Goal: Transaction & Acquisition: Purchase product/service

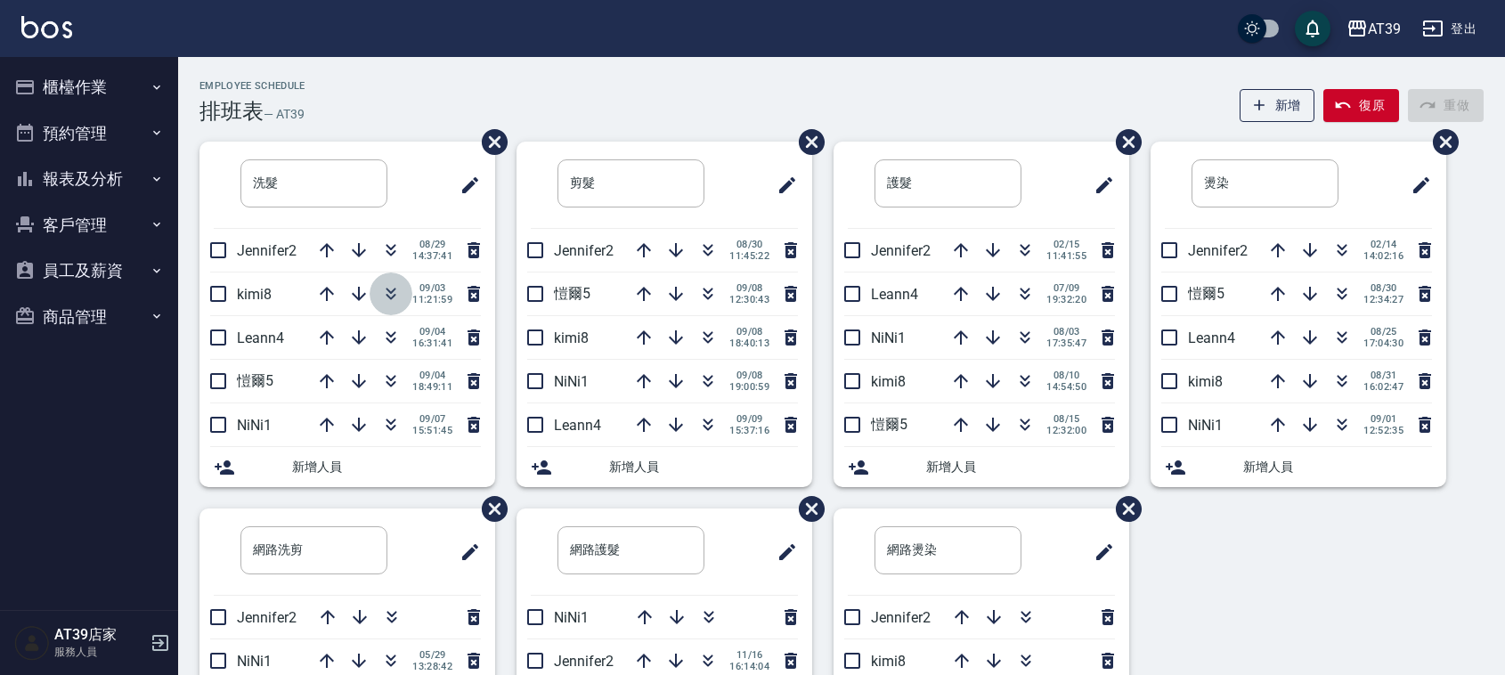
click at [396, 292] on icon "button" at bounding box center [390, 293] width 21 height 21
click at [388, 292] on icon "button" at bounding box center [391, 291] width 10 height 6
click at [385, 335] on icon "button" at bounding box center [390, 337] width 21 height 21
click at [385, 339] on icon "button" at bounding box center [390, 337] width 21 height 21
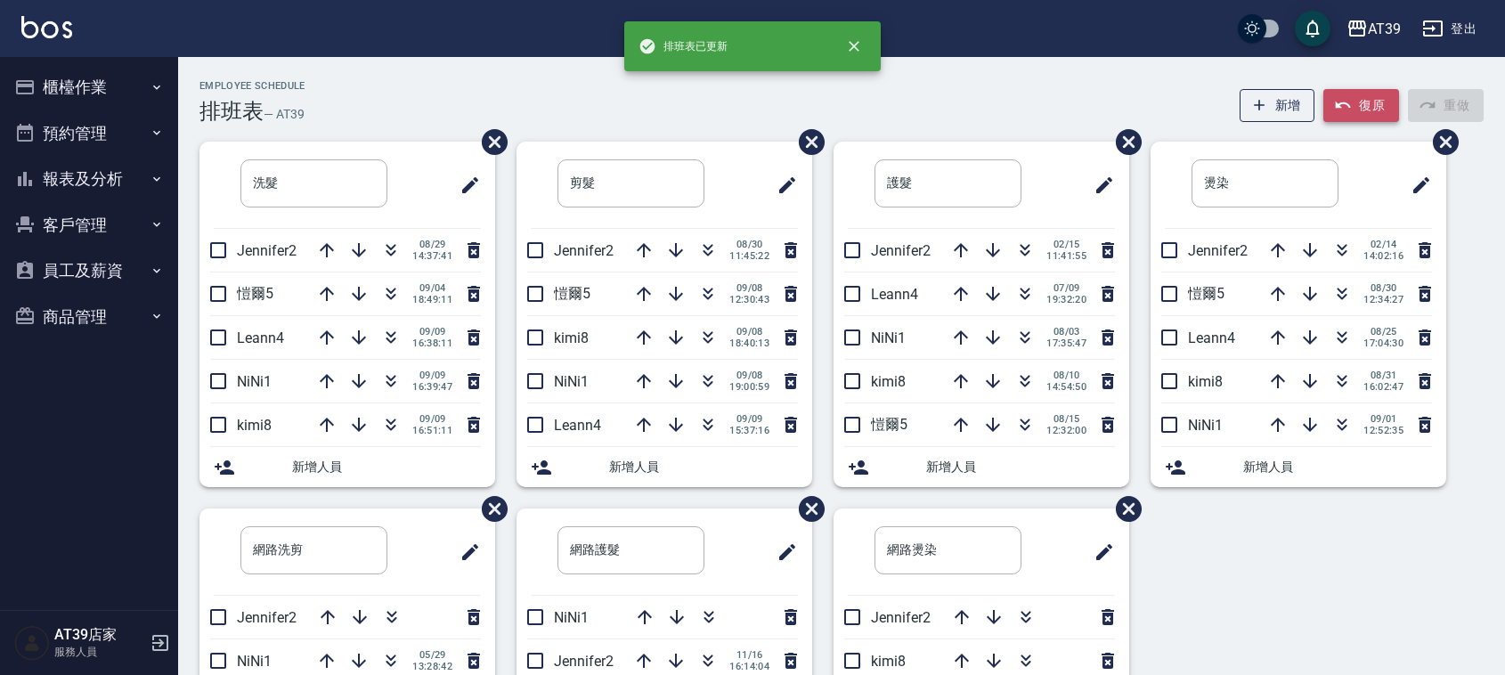
click at [1341, 96] on icon "button" at bounding box center [1343, 105] width 18 height 18
click at [700, 340] on icon "button" at bounding box center [707, 337] width 21 height 21
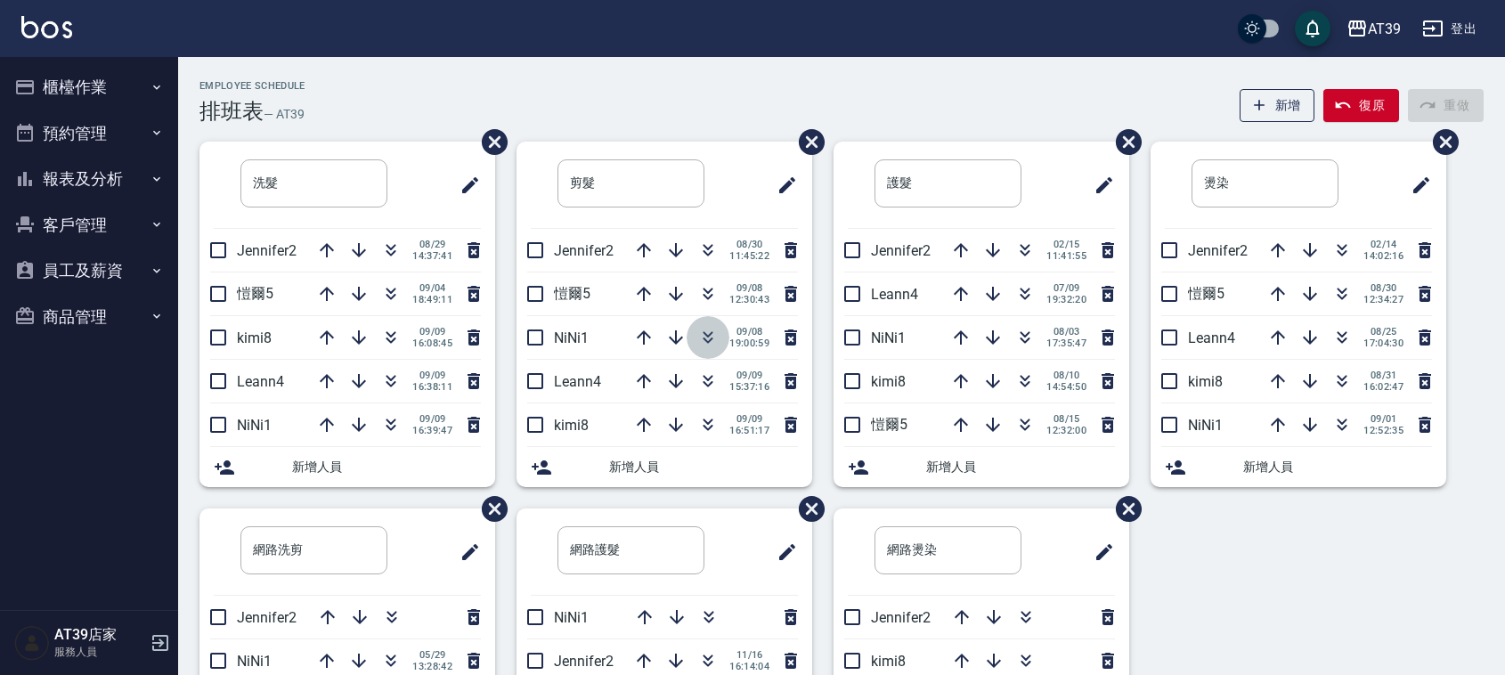
click at [703, 331] on icon "button" at bounding box center [707, 337] width 21 height 21
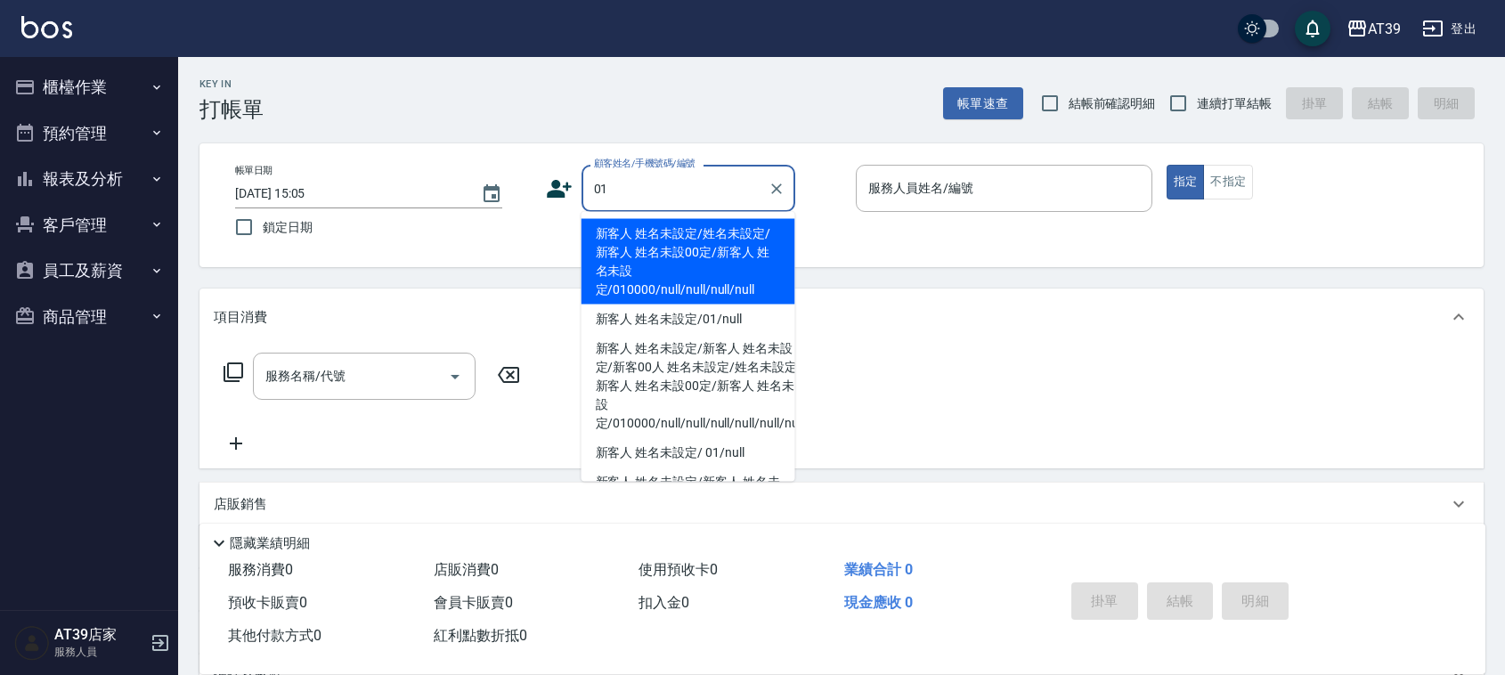
type input "新客人 姓名未設定/姓名未設定/新客人 姓名未設00定/新客人 姓名未設定/010000/null/null/null/null"
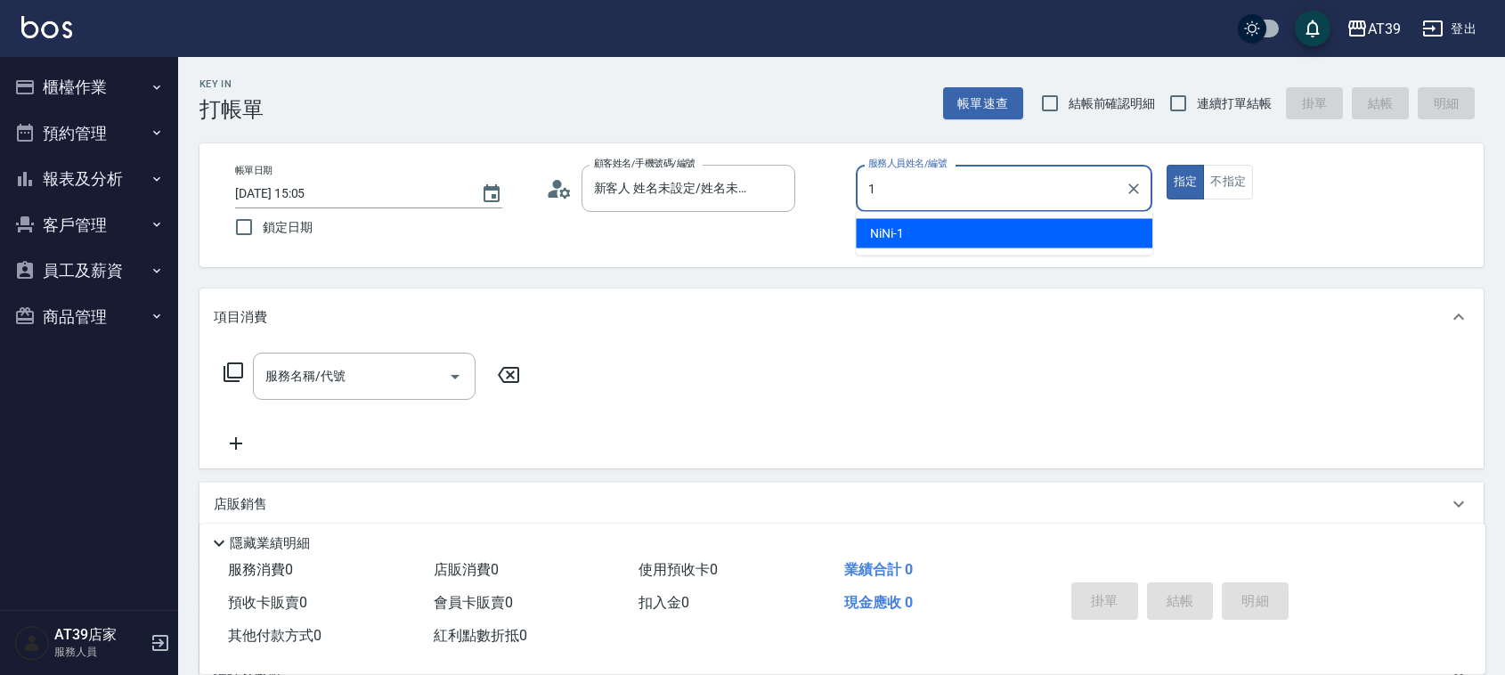
type input "NiNi-1"
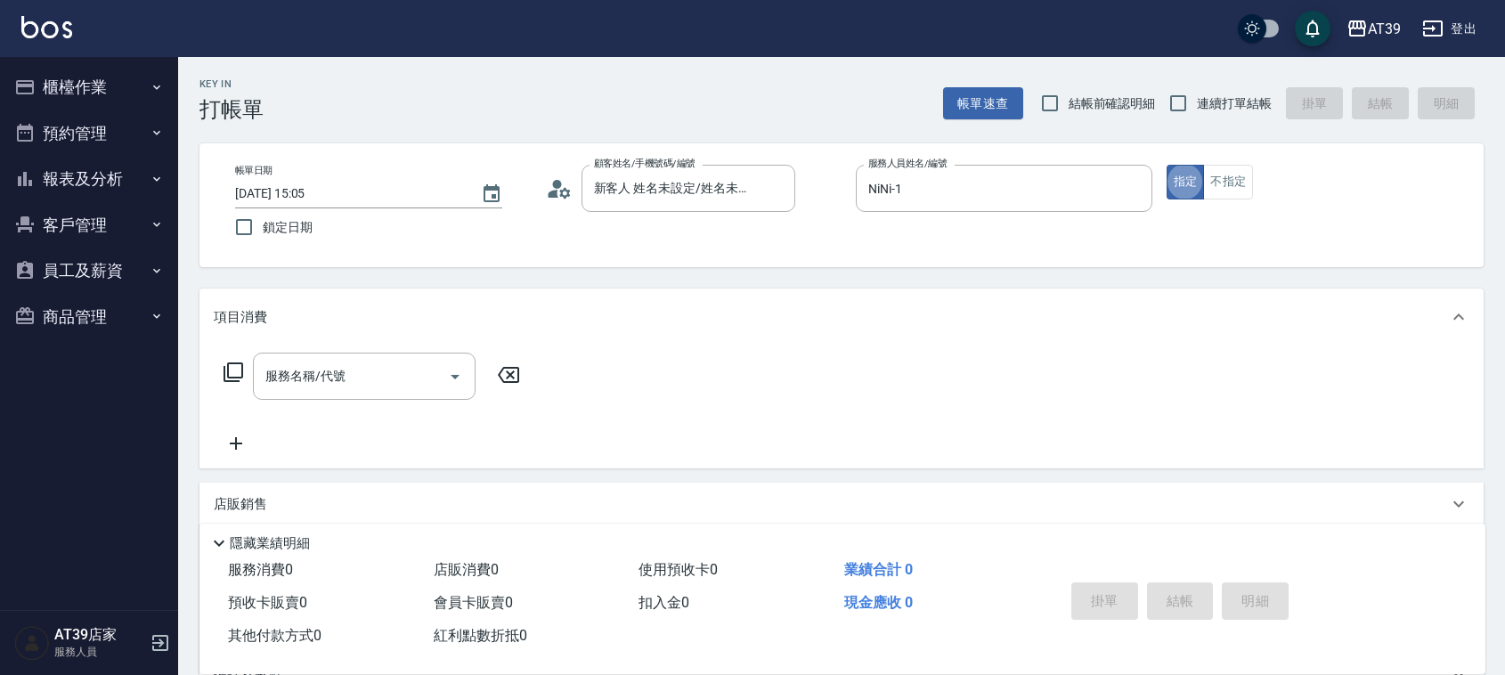
type button "true"
type input "新客人 姓名未設定/01/null"
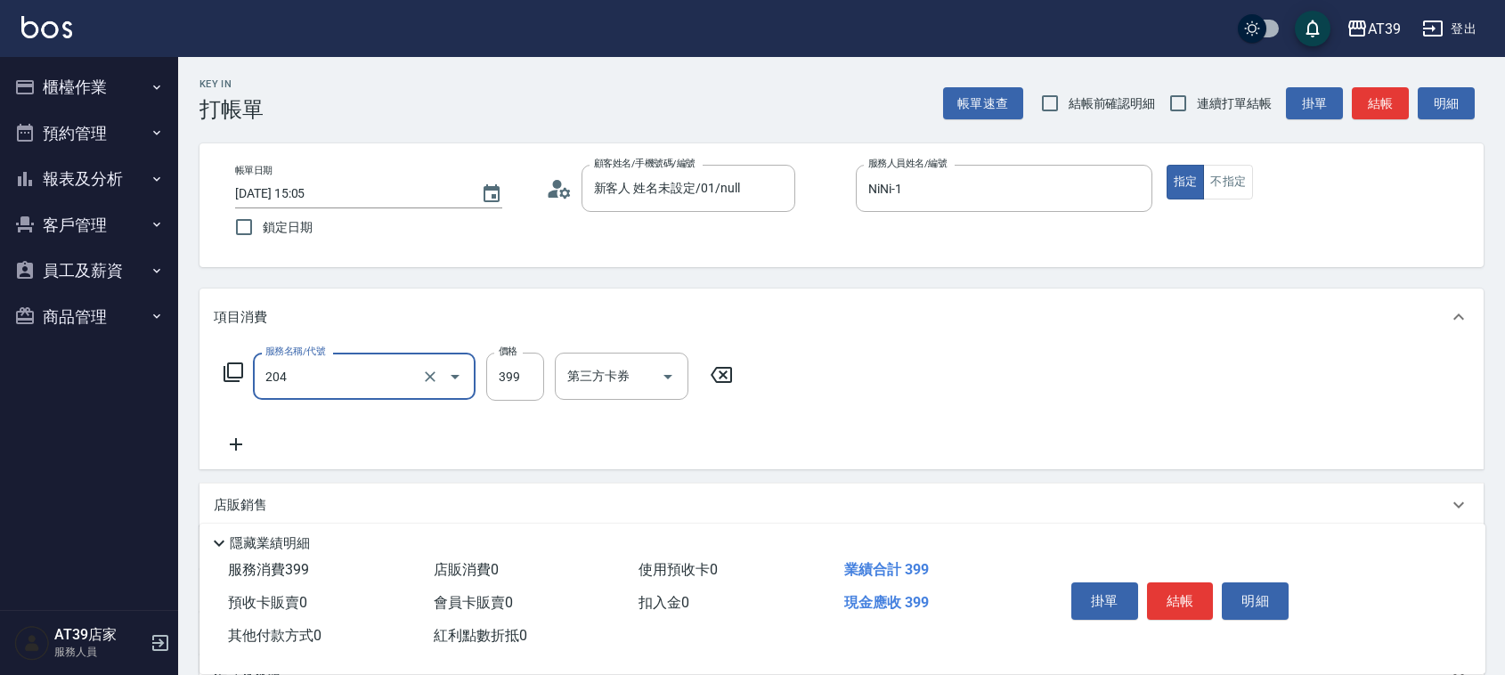
type input "A級洗+剪(204)"
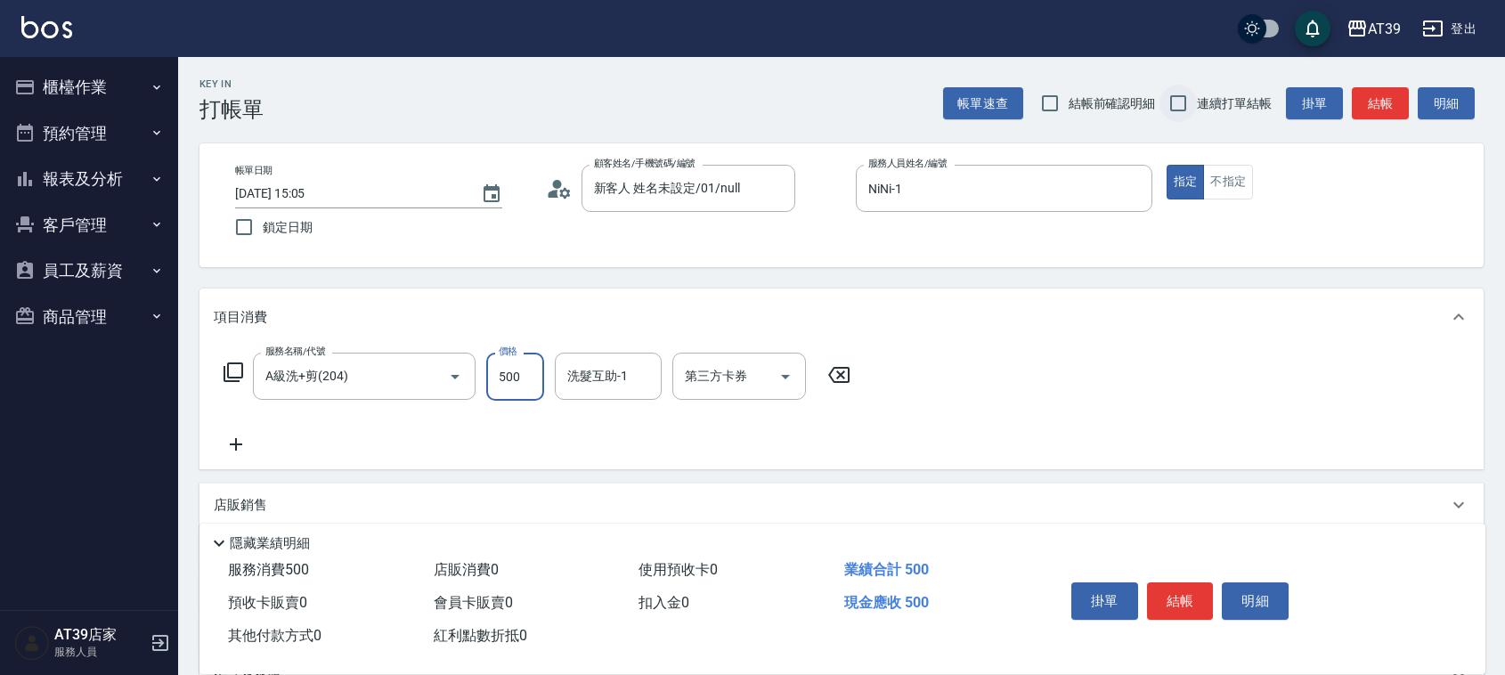
type input "500"
drag, startPoint x: 1174, startPoint y: 99, endPoint x: 1200, endPoint y: 94, distance: 27.1
click at [1175, 99] on input "連續打單結帳" at bounding box center [1177, 103] width 37 height 37
checkbox input "true"
click at [1387, 105] on button "結帳" at bounding box center [1380, 103] width 57 height 33
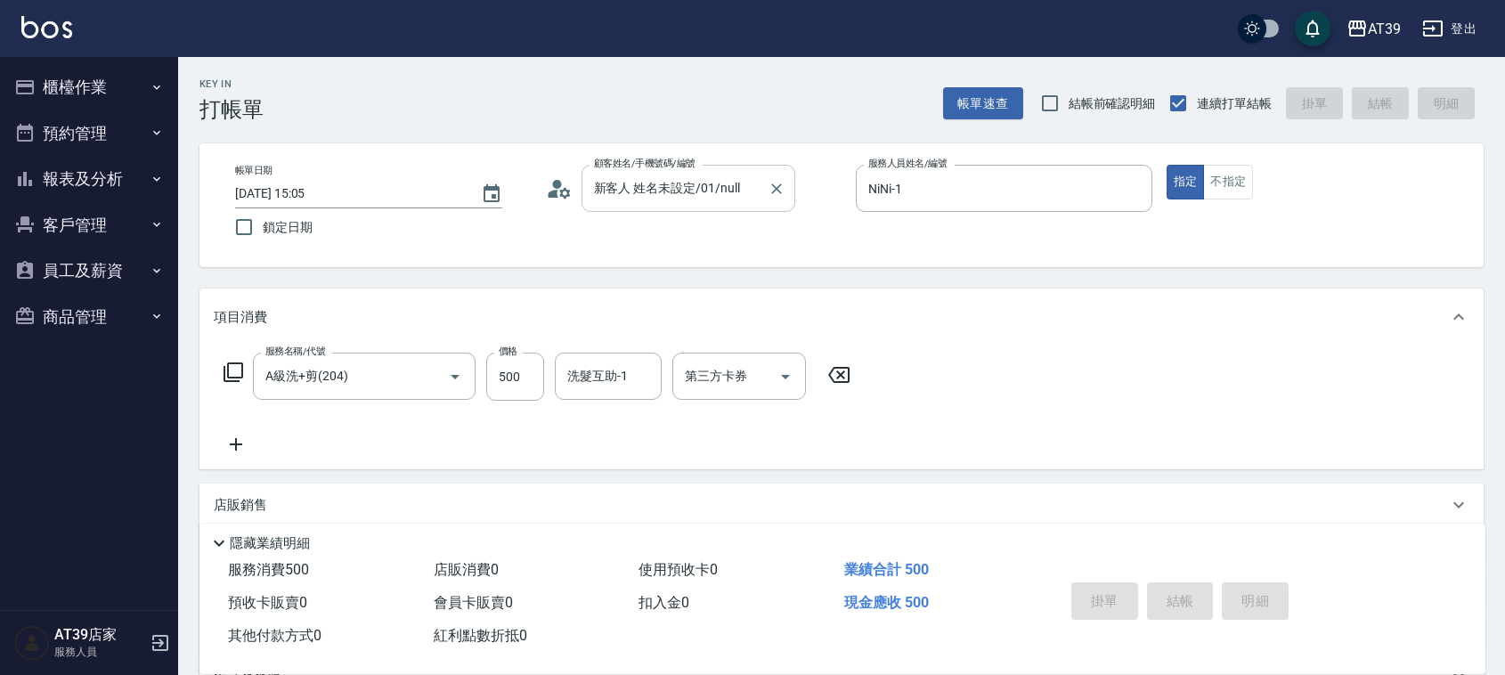
type input "2025/09/09 16:33"
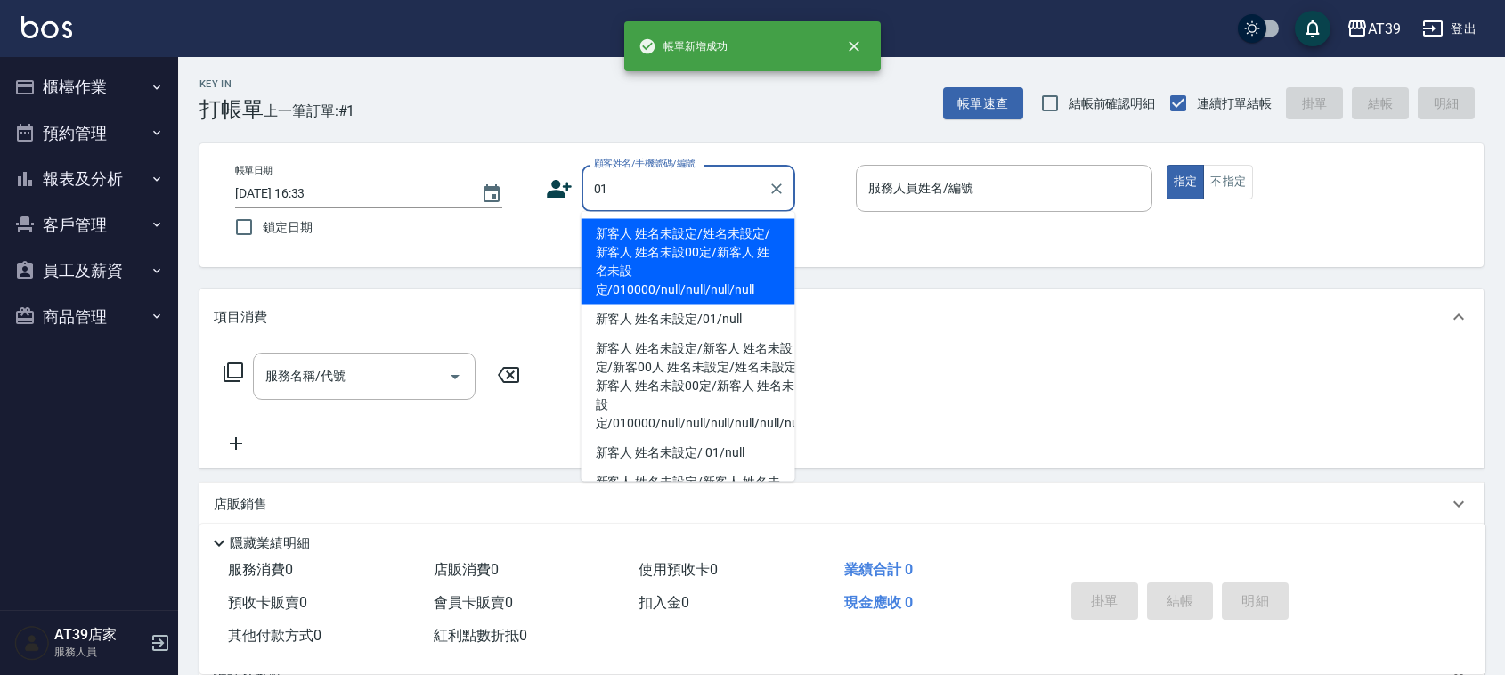
type input "新客人 姓名未設定/姓名未設定/新客人 姓名未設00定/新客人 姓名未設定/010000/null/null/null/null"
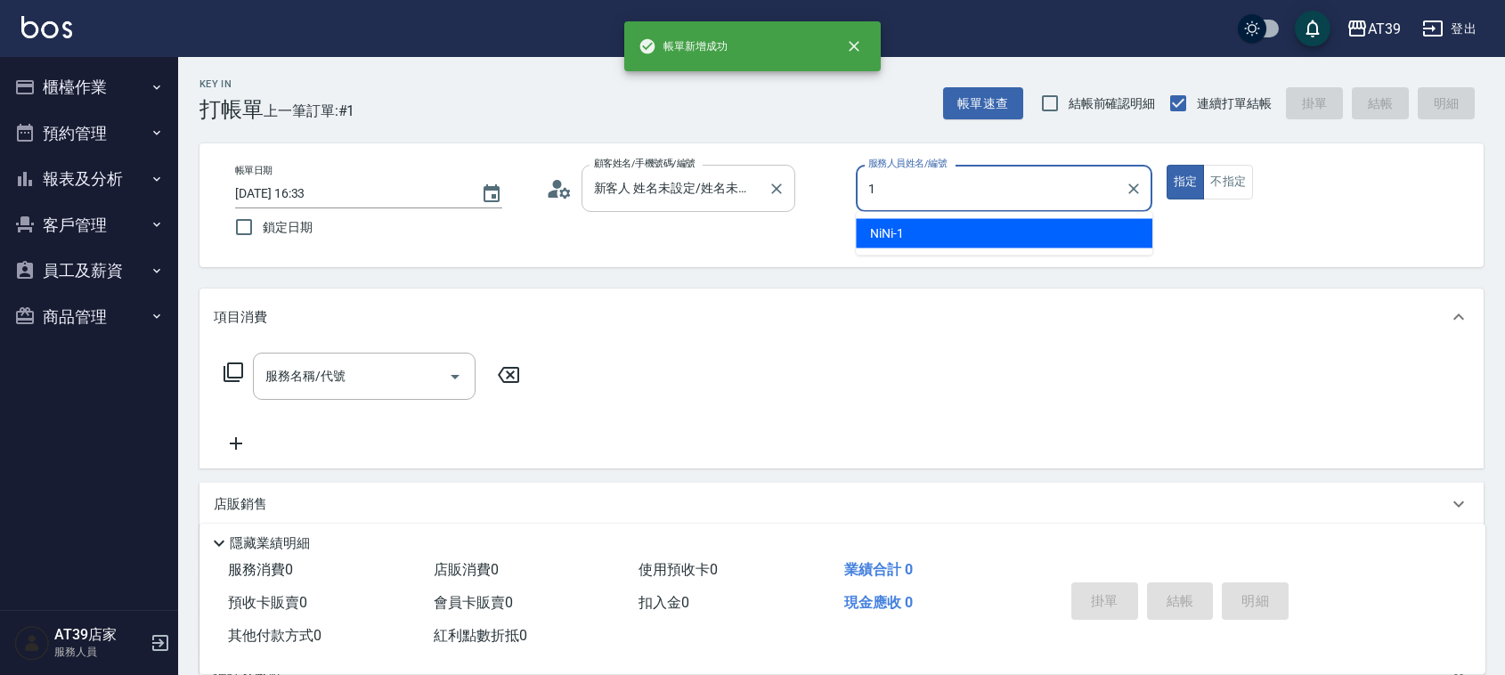
type input "NiNi-1"
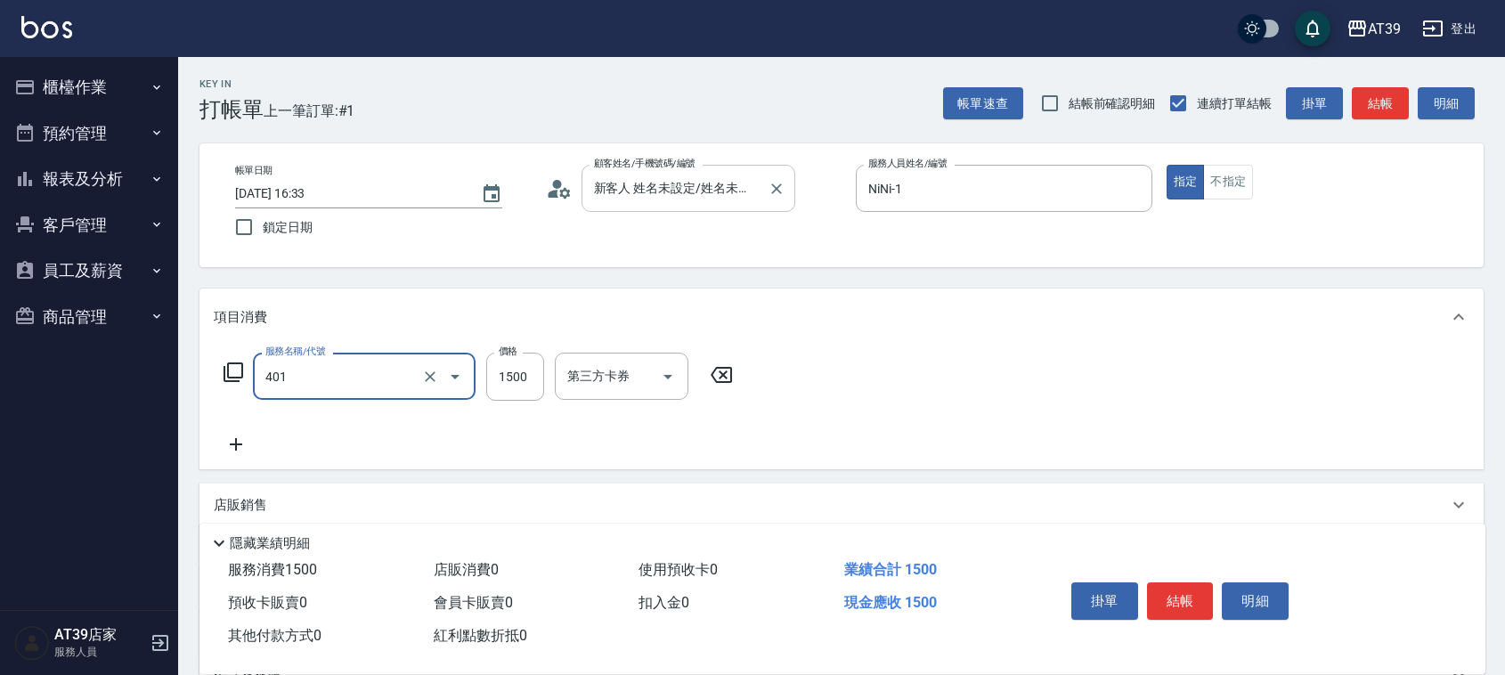
type input "基本染髮(401)"
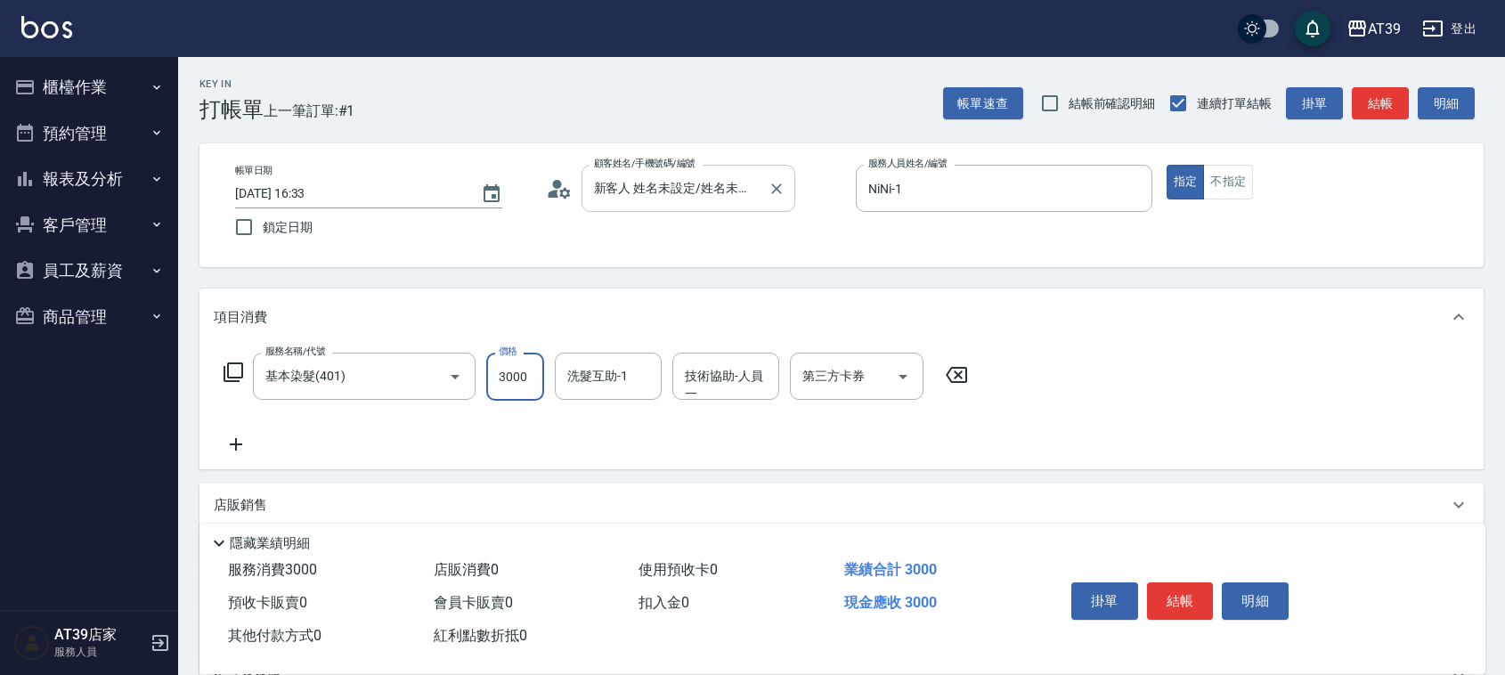
type input "3000"
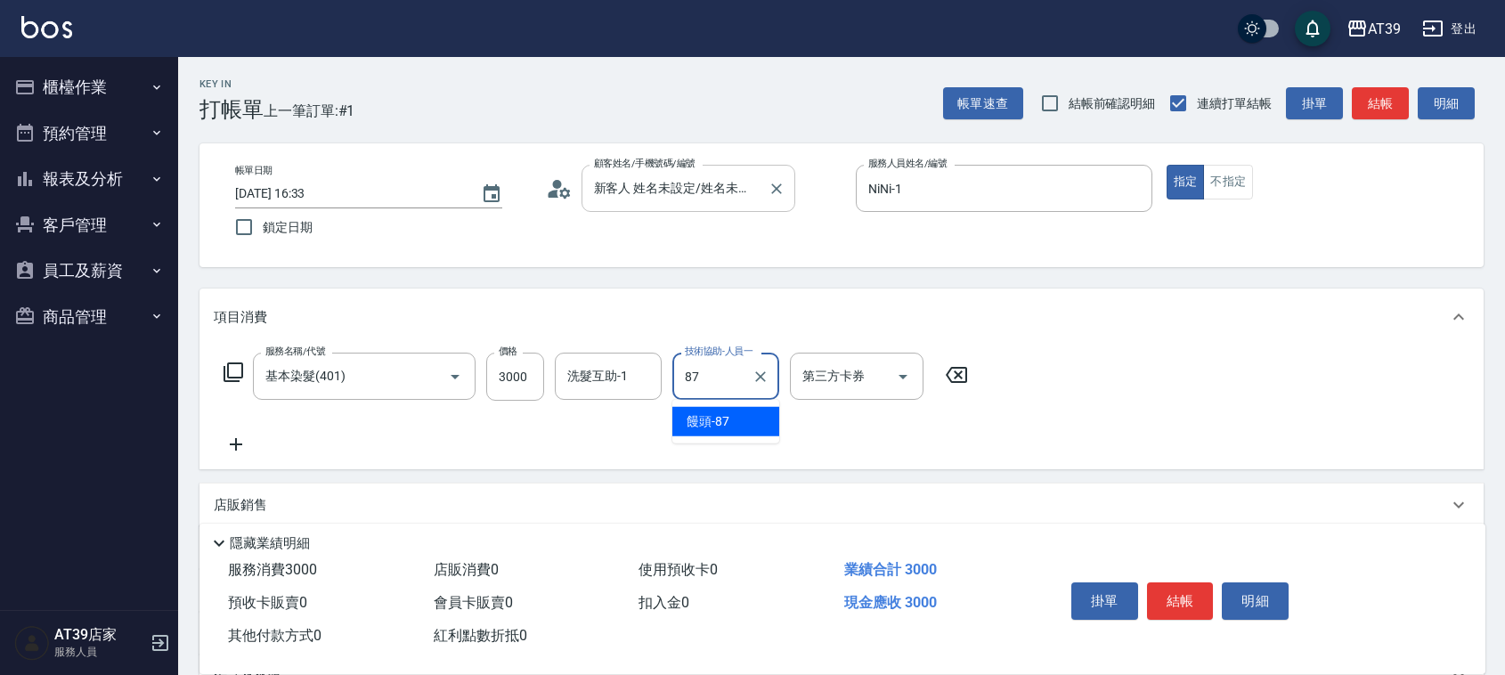
type input "饅頭-87"
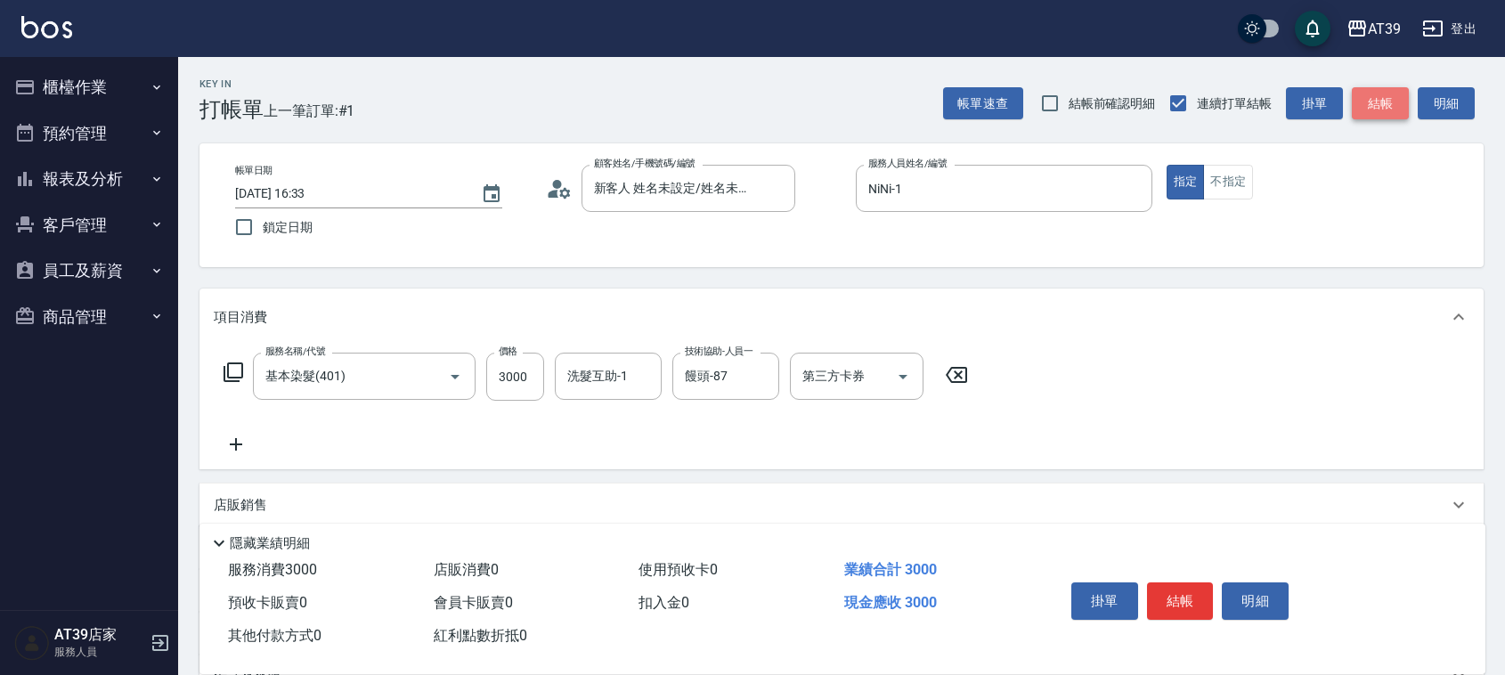
click at [1373, 117] on button "結帳" at bounding box center [1380, 103] width 57 height 33
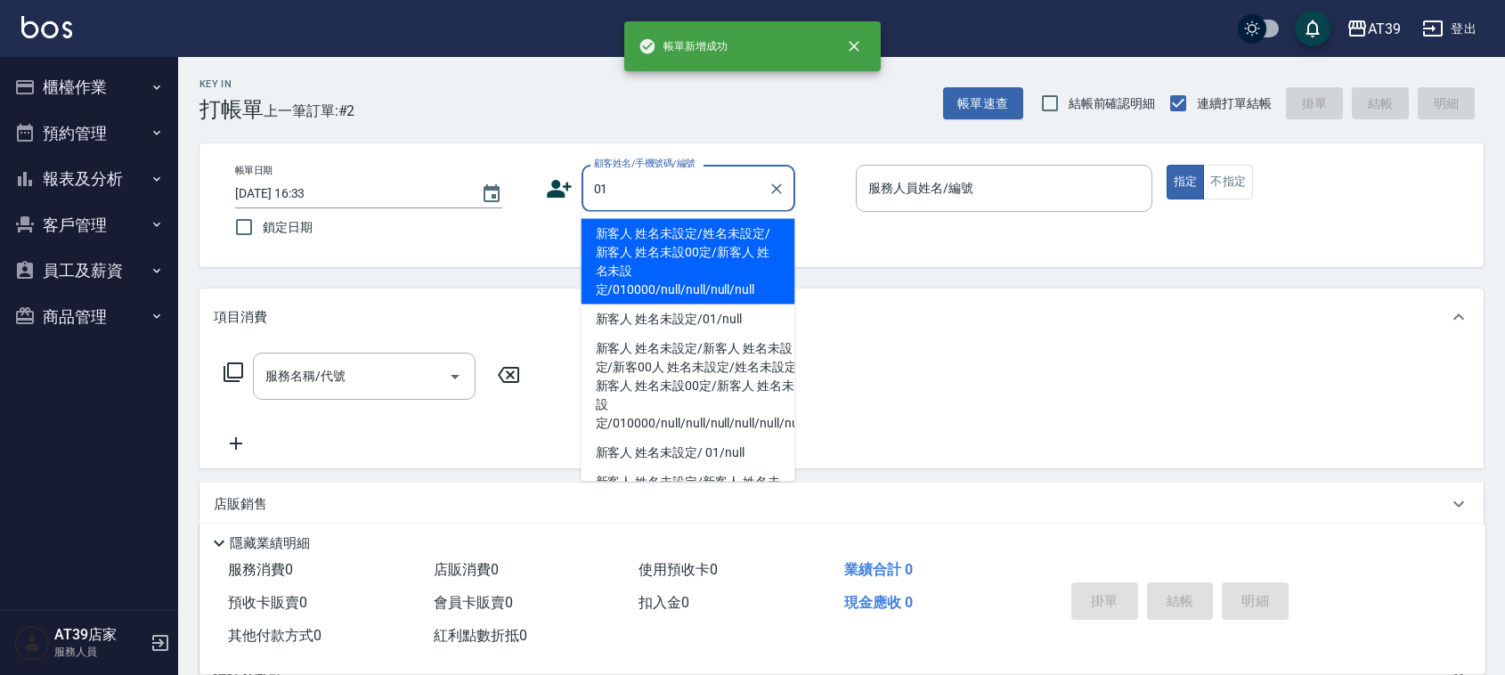
type input "新客人 姓名未設定/姓名未設定/新客人 姓名未設00定/新客人 姓名未設定/010000/null/null/null/null"
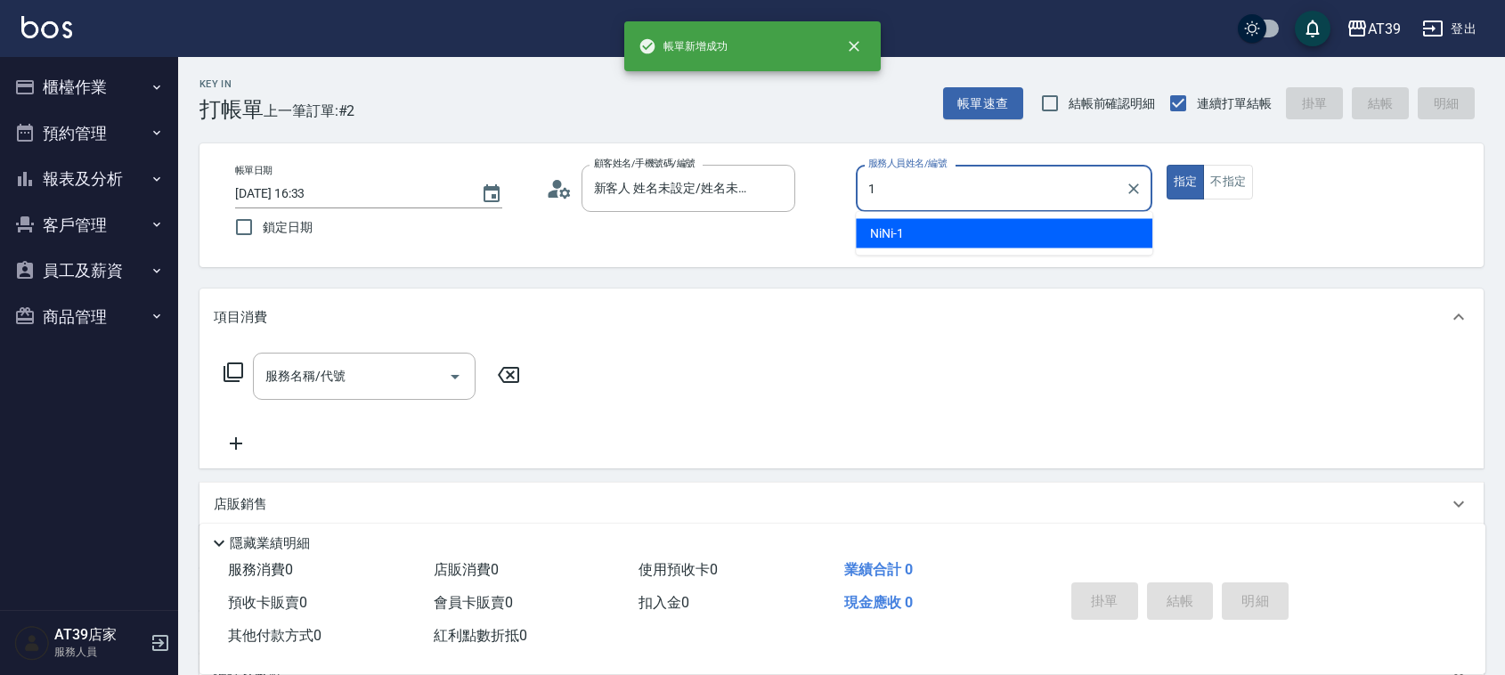
type input "NiNi-1"
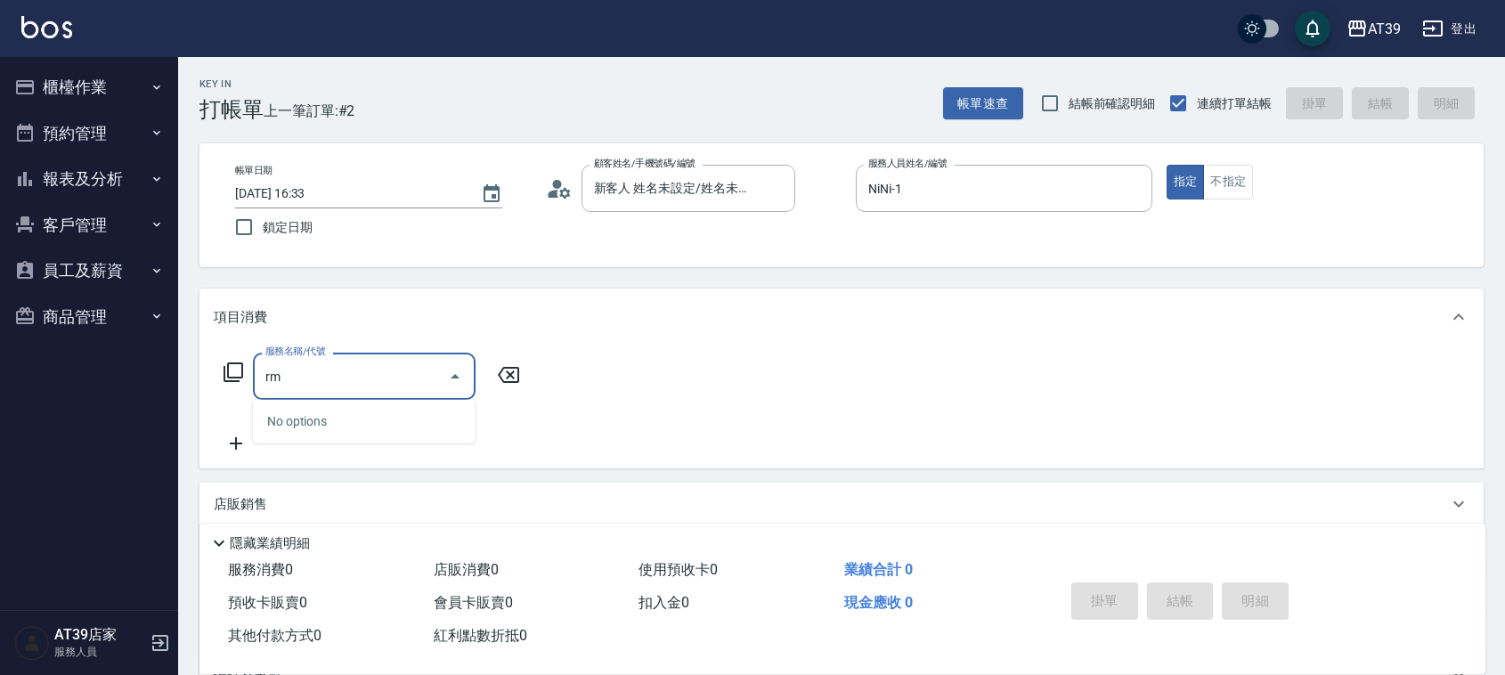
type input "r"
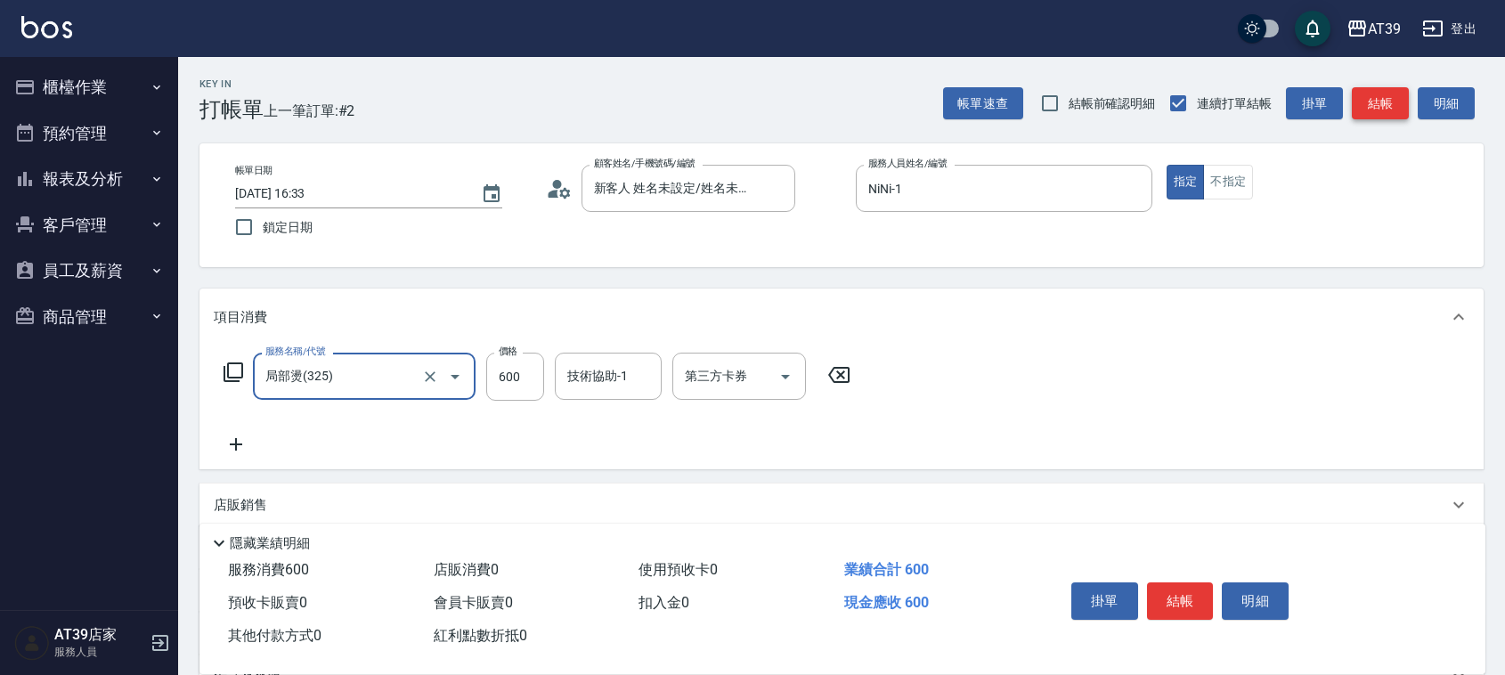
type input "局部燙(325)"
type input "1100"
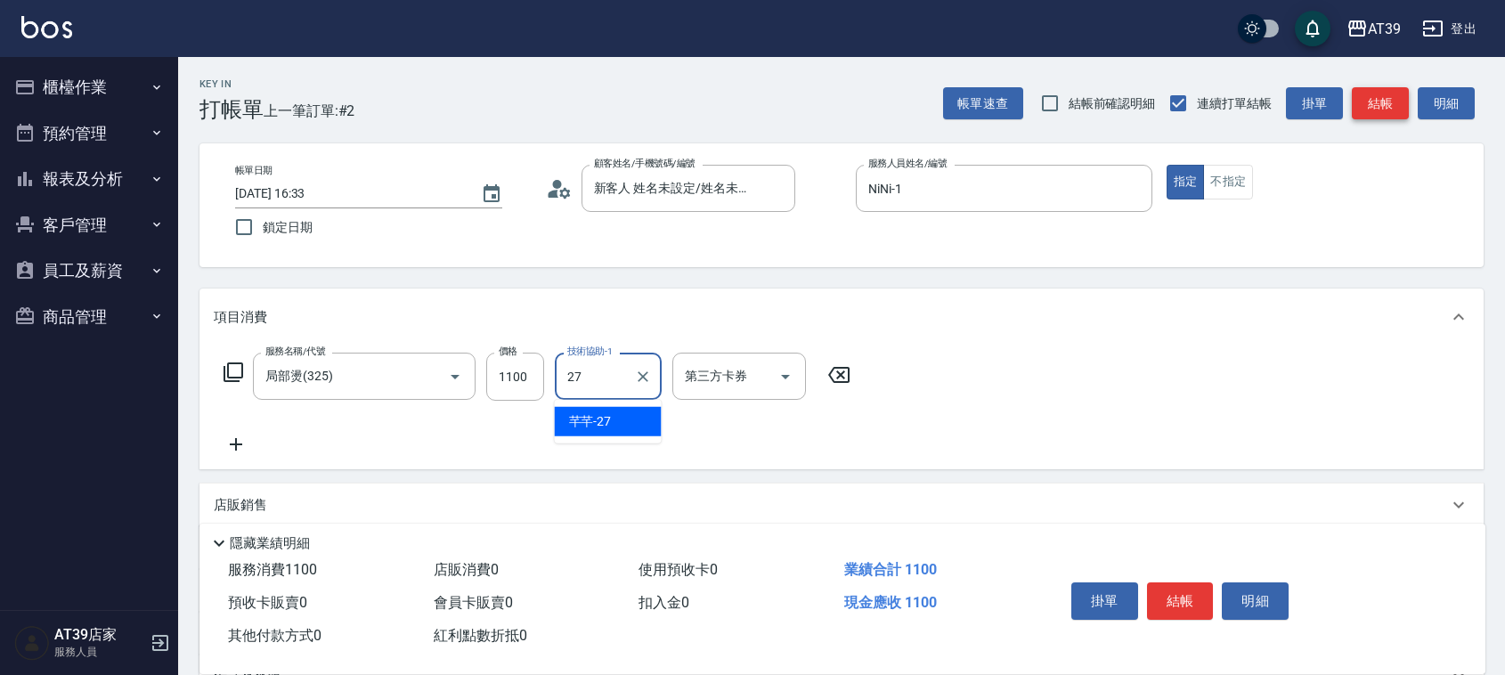
type input "芊芊-27"
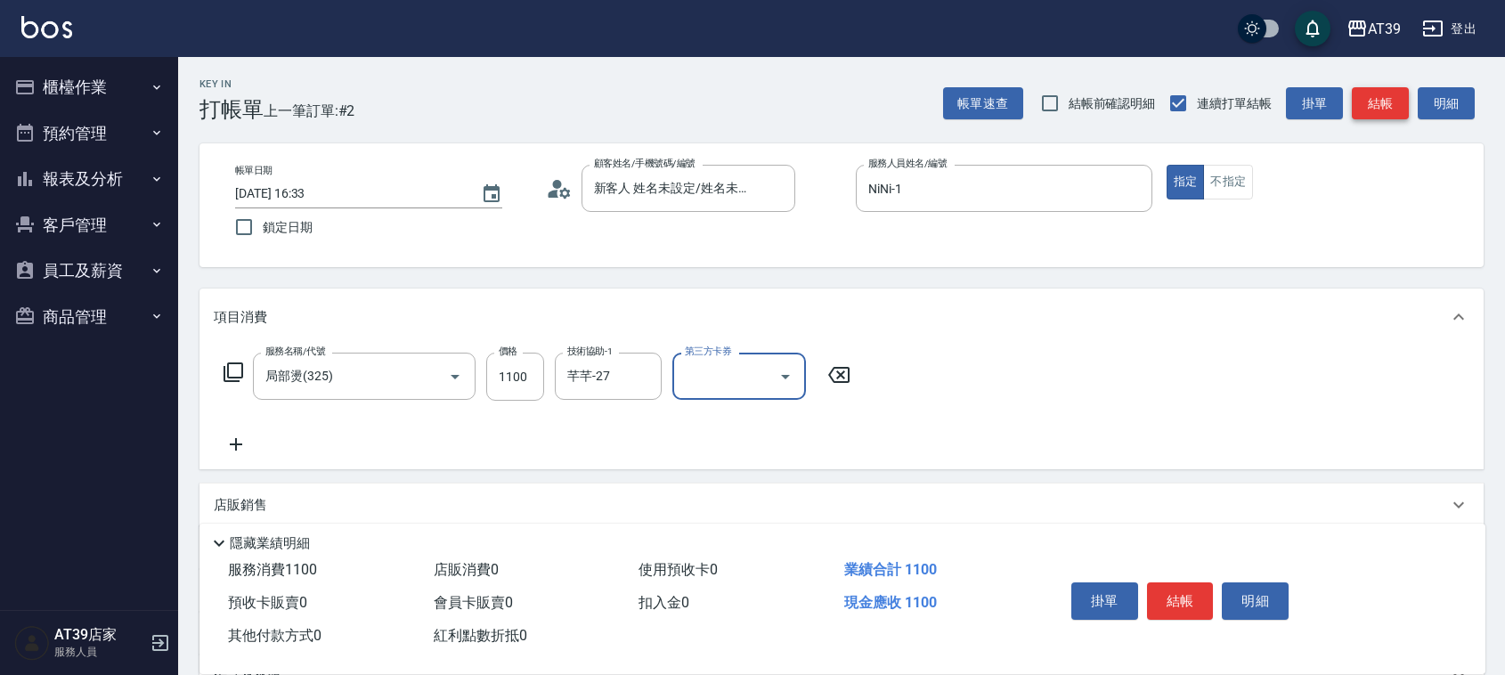
click at [1373, 117] on button "結帳" at bounding box center [1380, 103] width 57 height 33
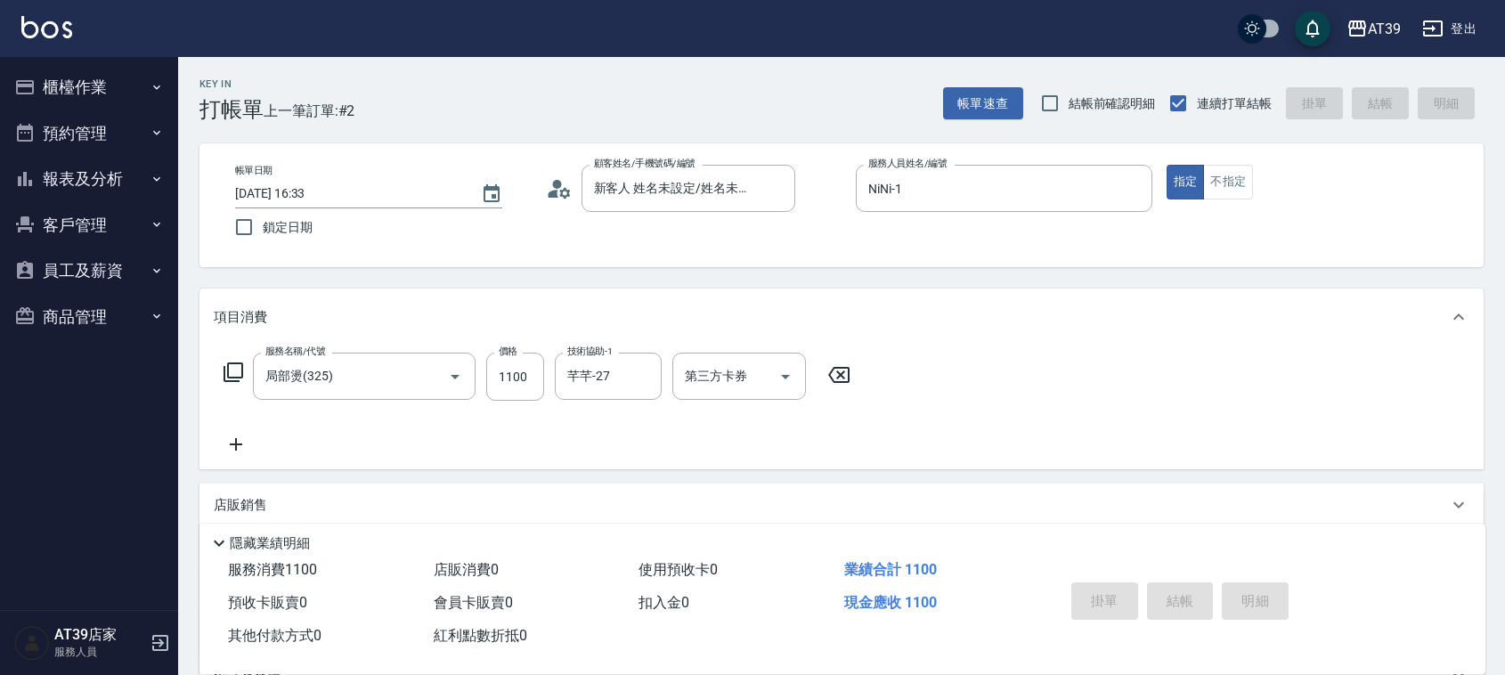
type input "2025/09/09 16:34"
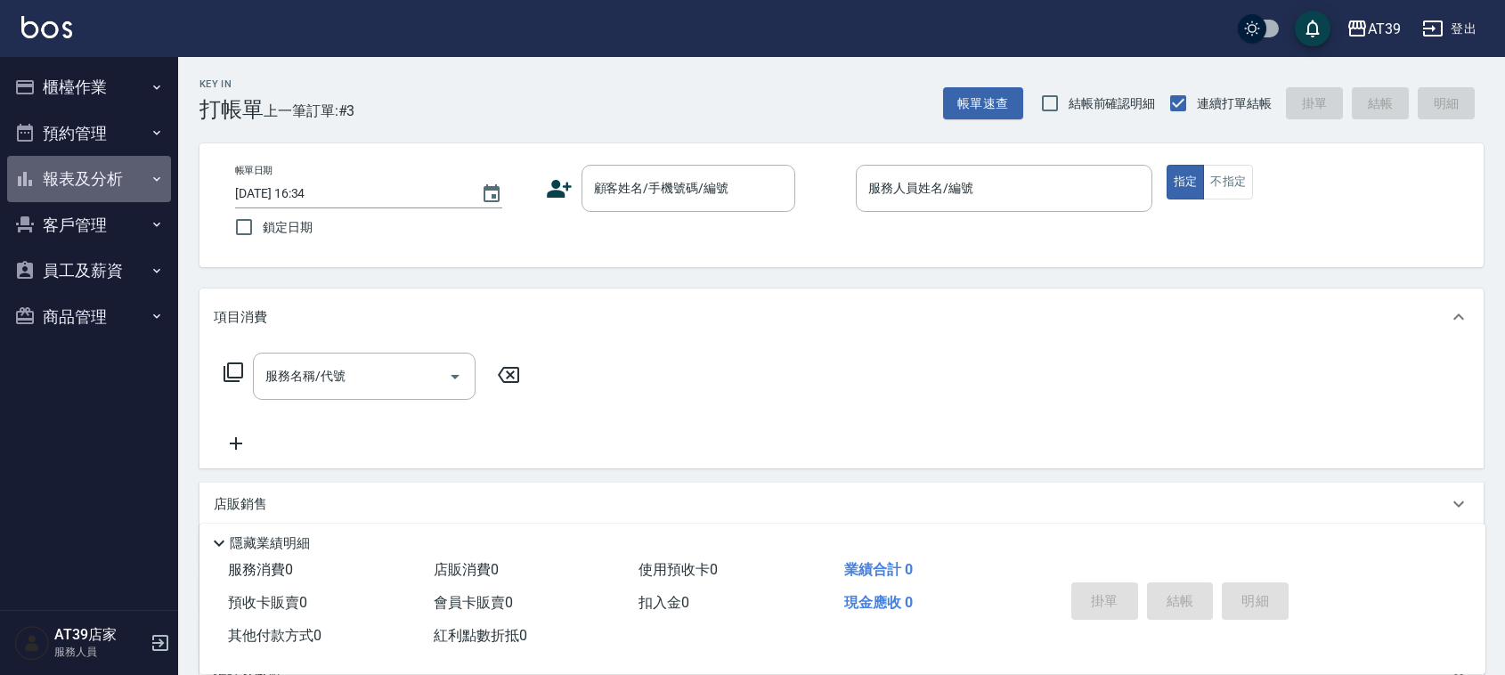
click at [78, 167] on button "報表及分析" at bounding box center [89, 179] width 164 height 46
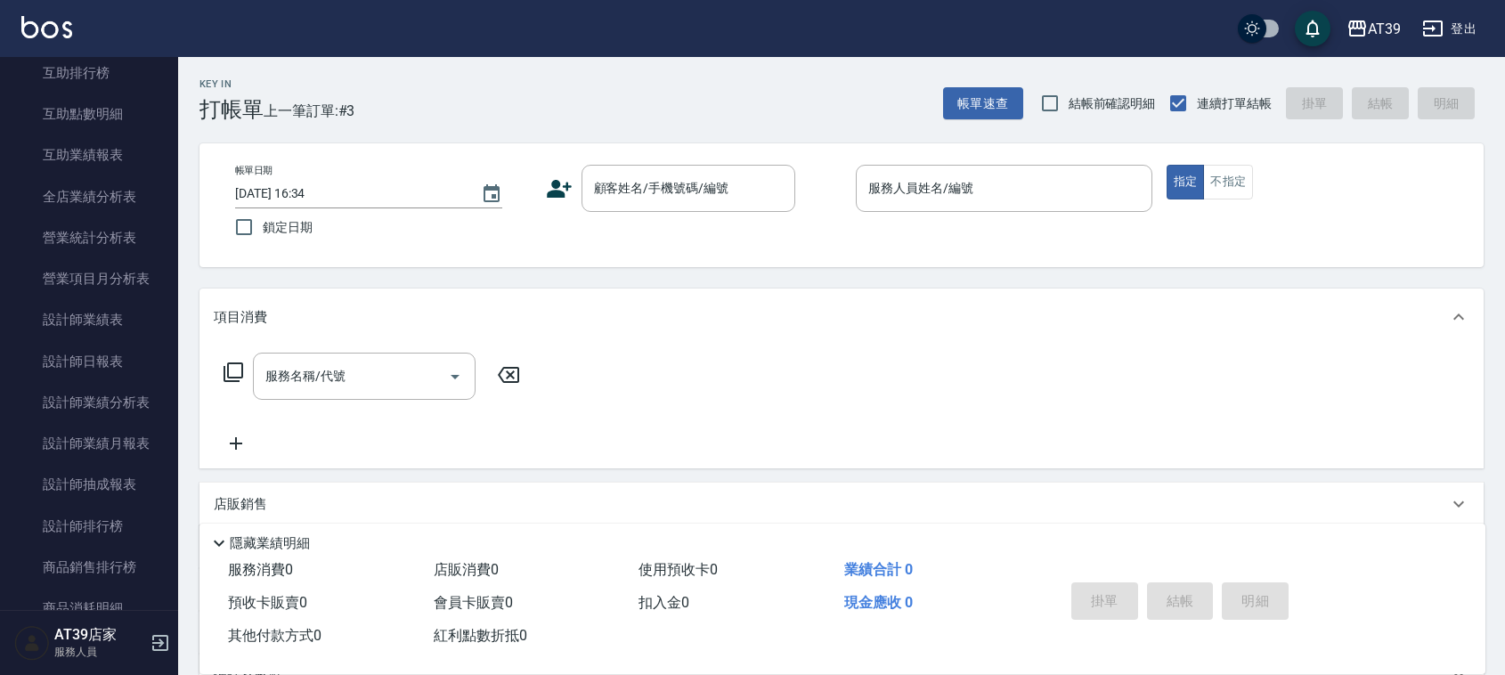
scroll to position [394, 0]
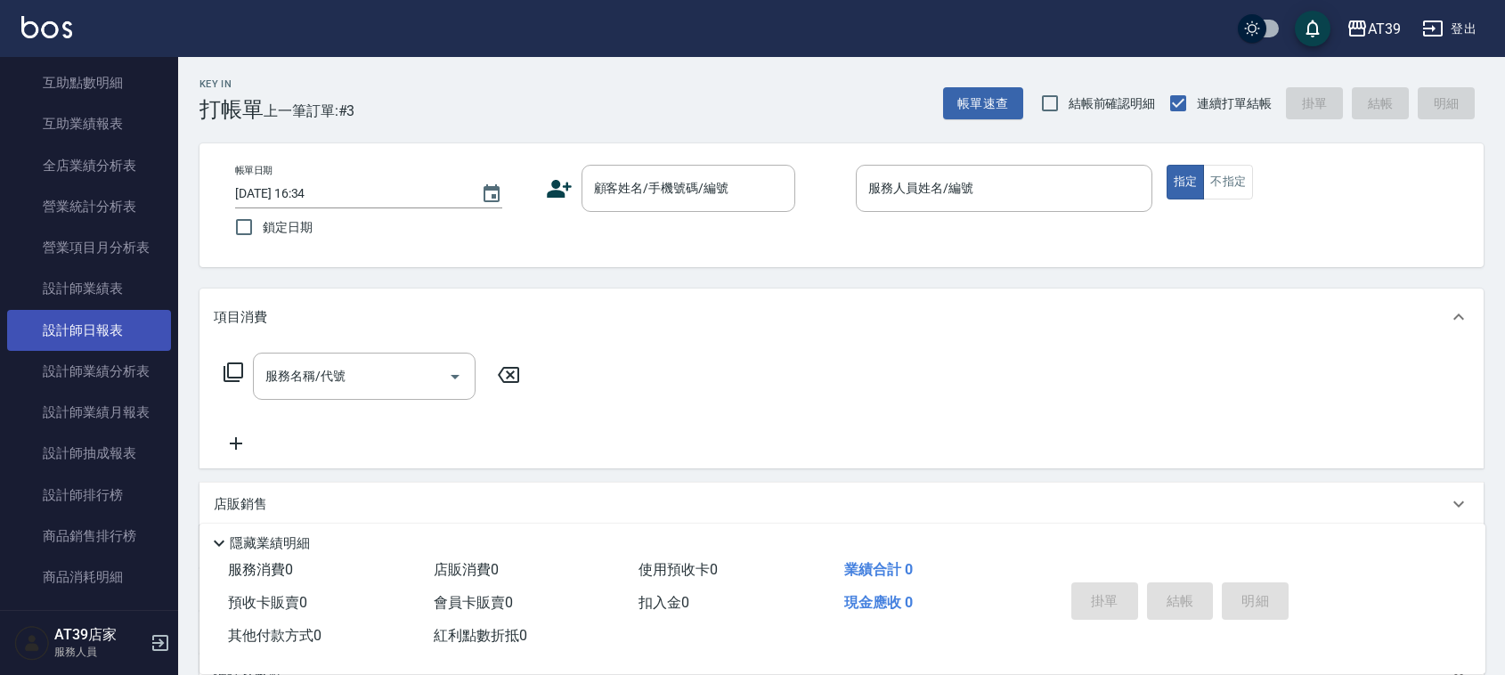
click at [113, 336] on link "設計師日報表" at bounding box center [89, 330] width 164 height 41
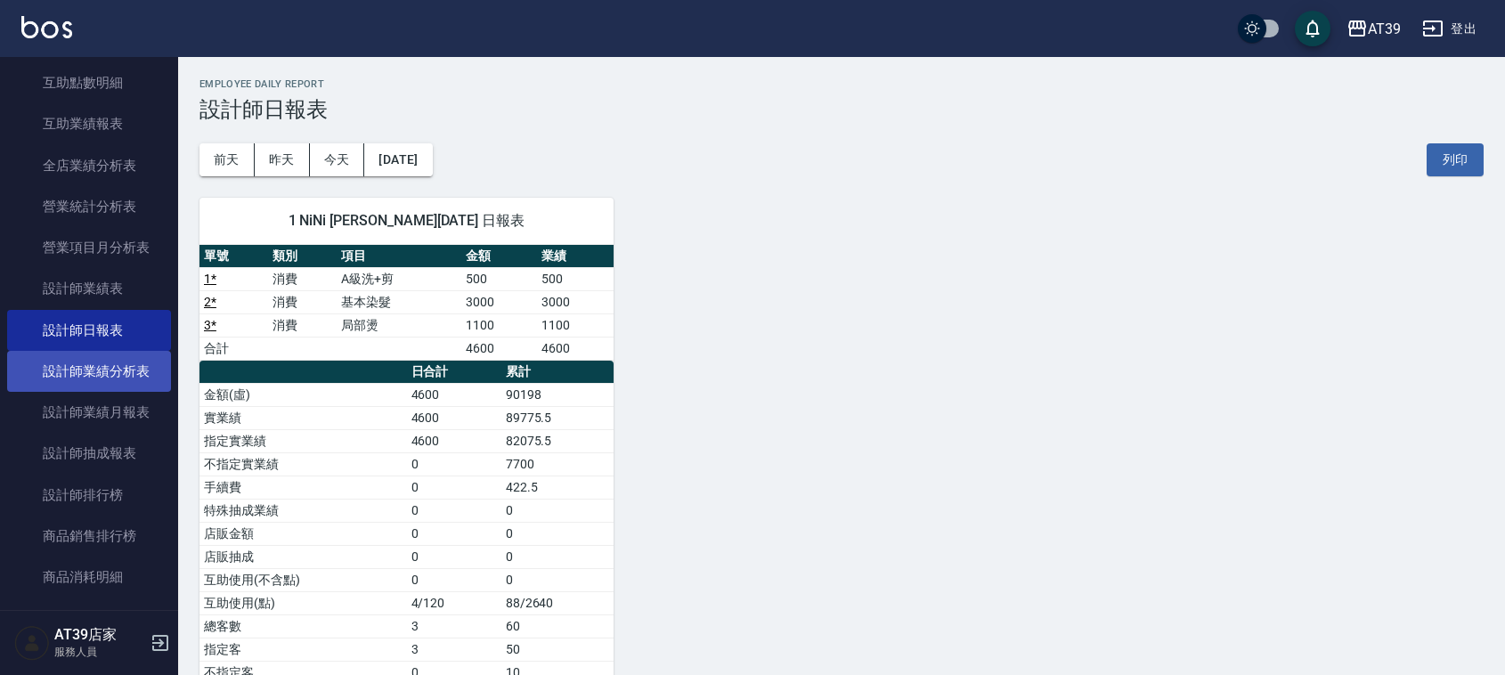
click at [77, 374] on link "設計師業績分析表" at bounding box center [89, 371] width 164 height 41
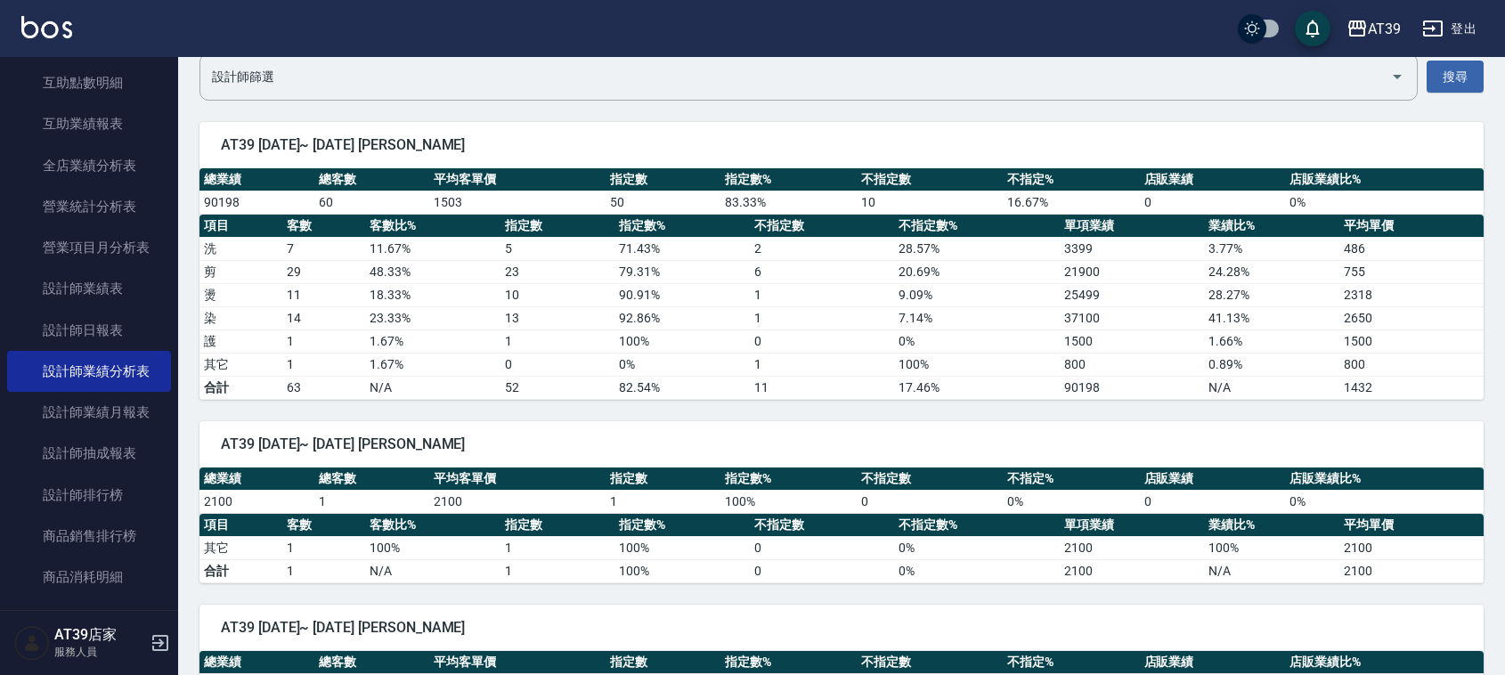
drag, startPoint x: 681, startPoint y: 352, endPoint x: 727, endPoint y: 429, distance: 90.2
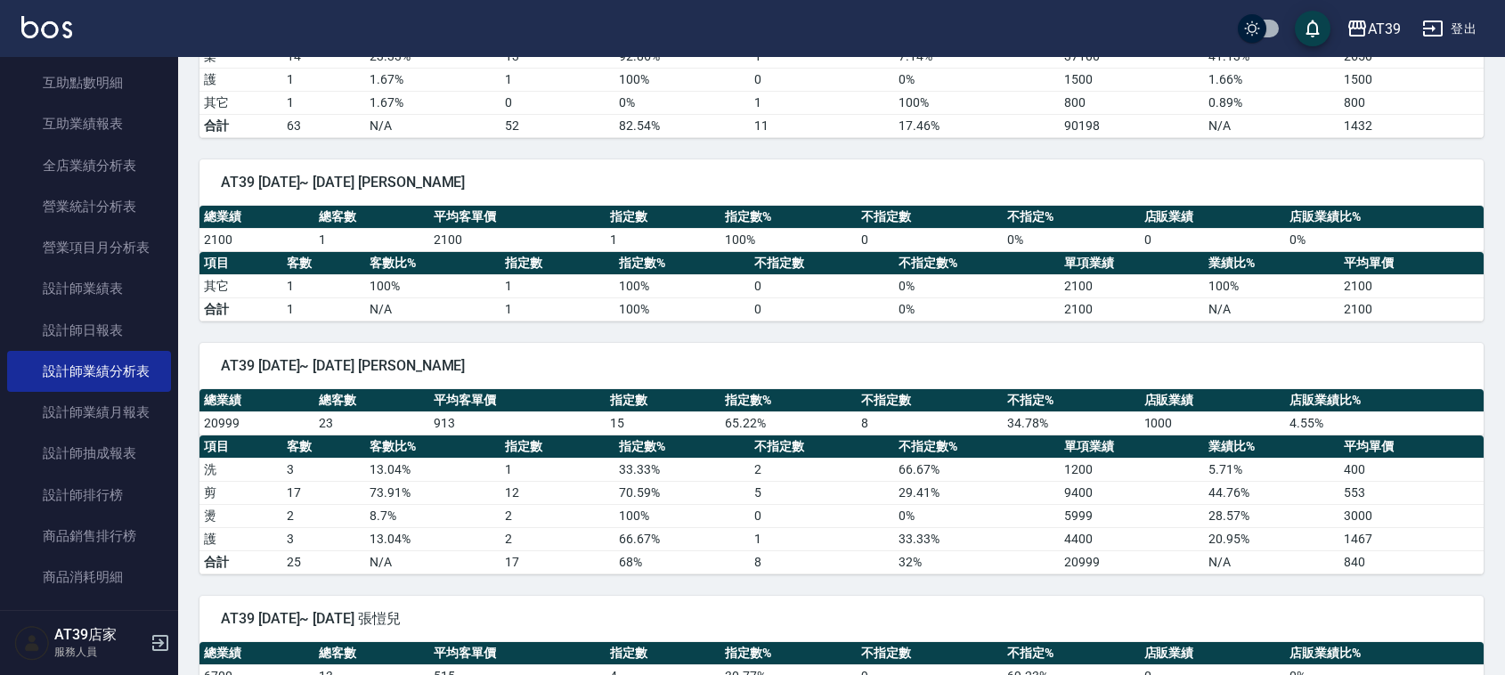
scroll to position [530, 0]
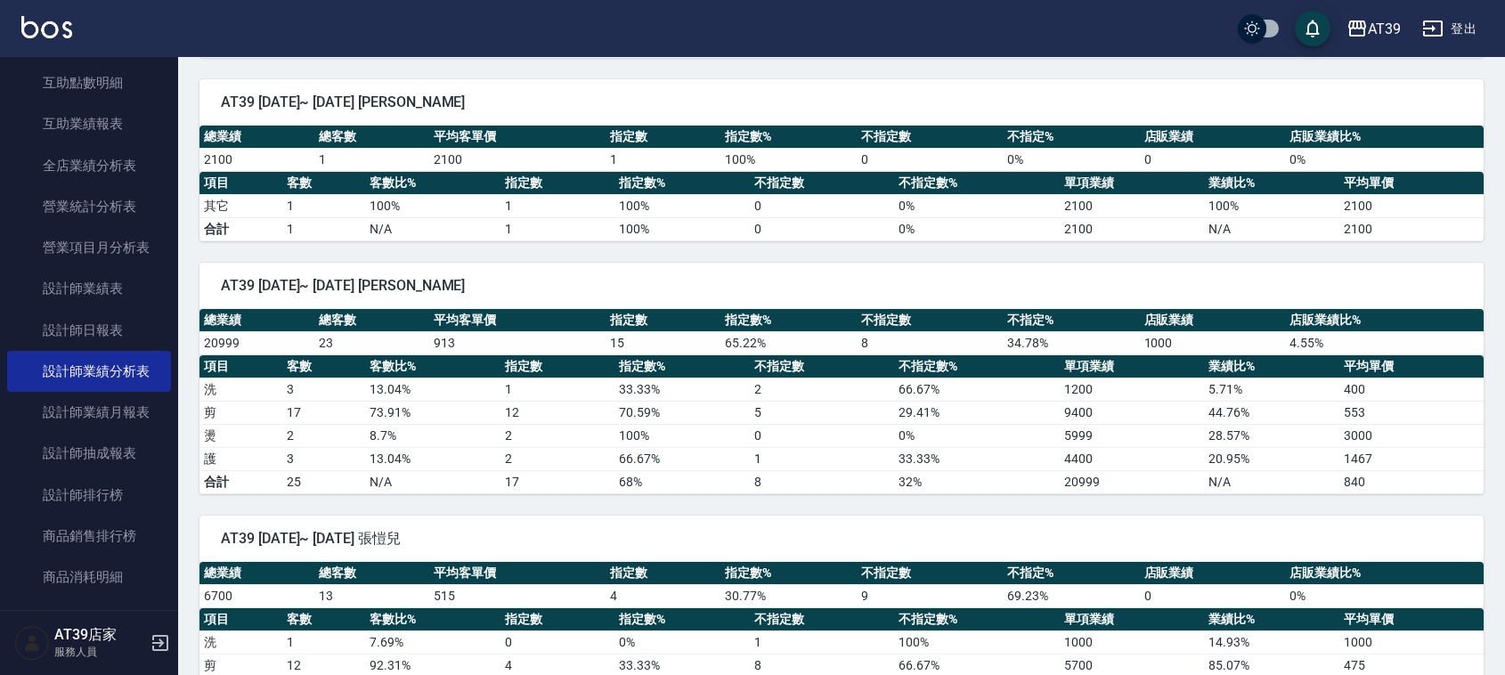
drag, startPoint x: 714, startPoint y: 321, endPoint x: 732, endPoint y: 412, distance: 92.6
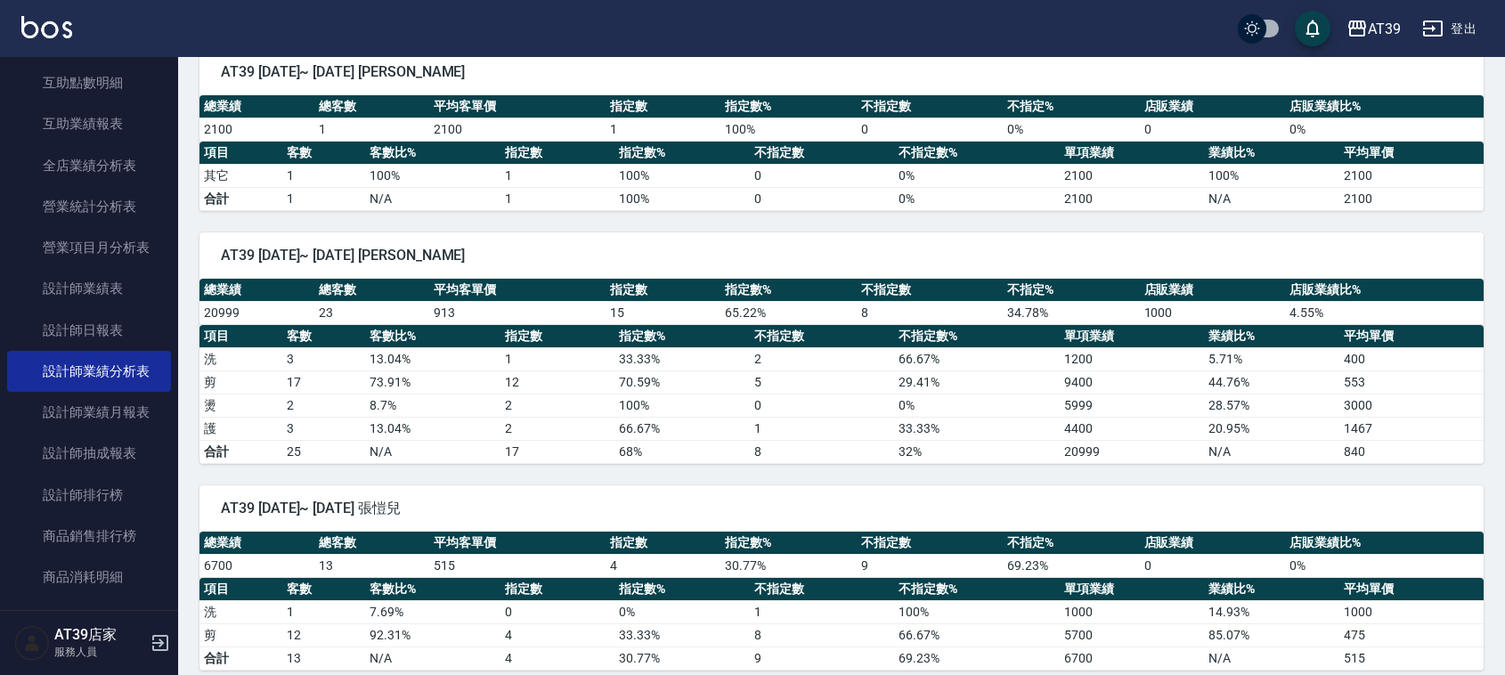
scroll to position [241, 0]
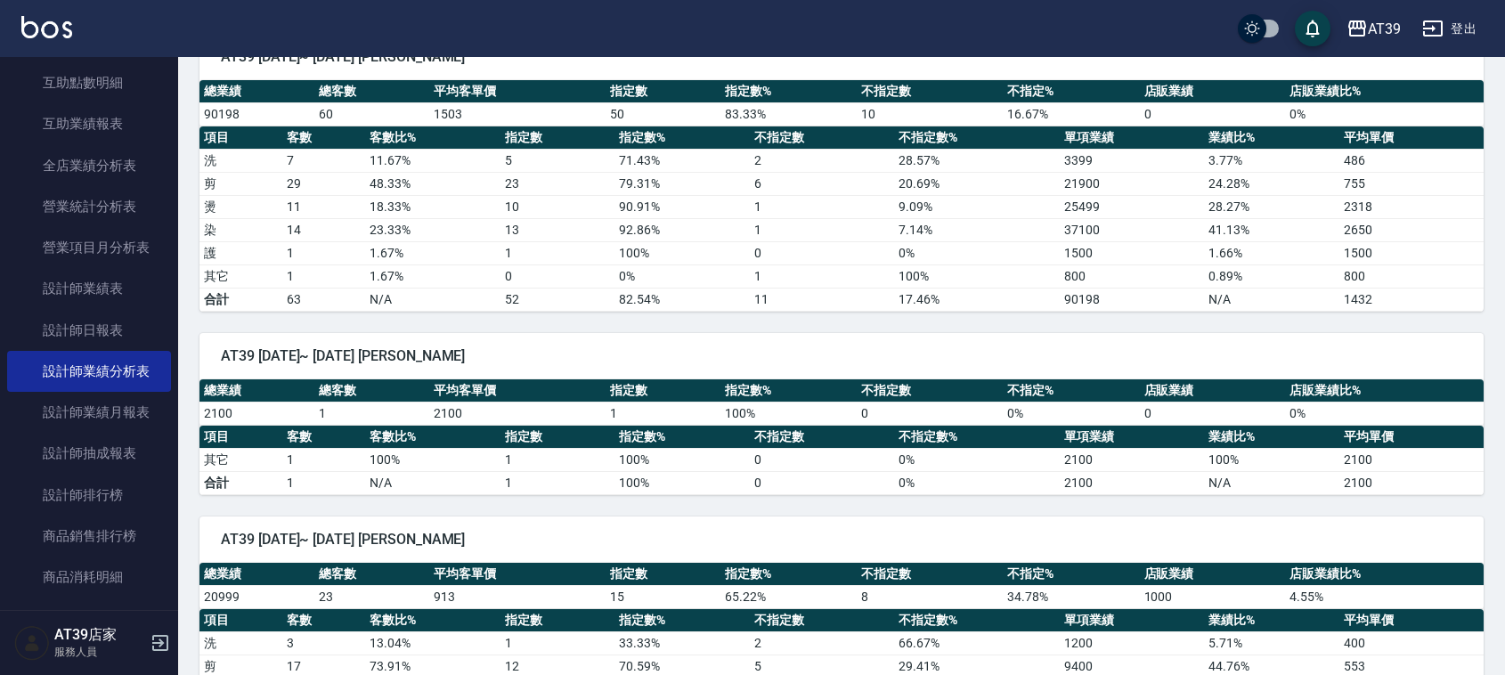
drag, startPoint x: 657, startPoint y: 303, endPoint x: 457, endPoint y: -52, distance: 407.1
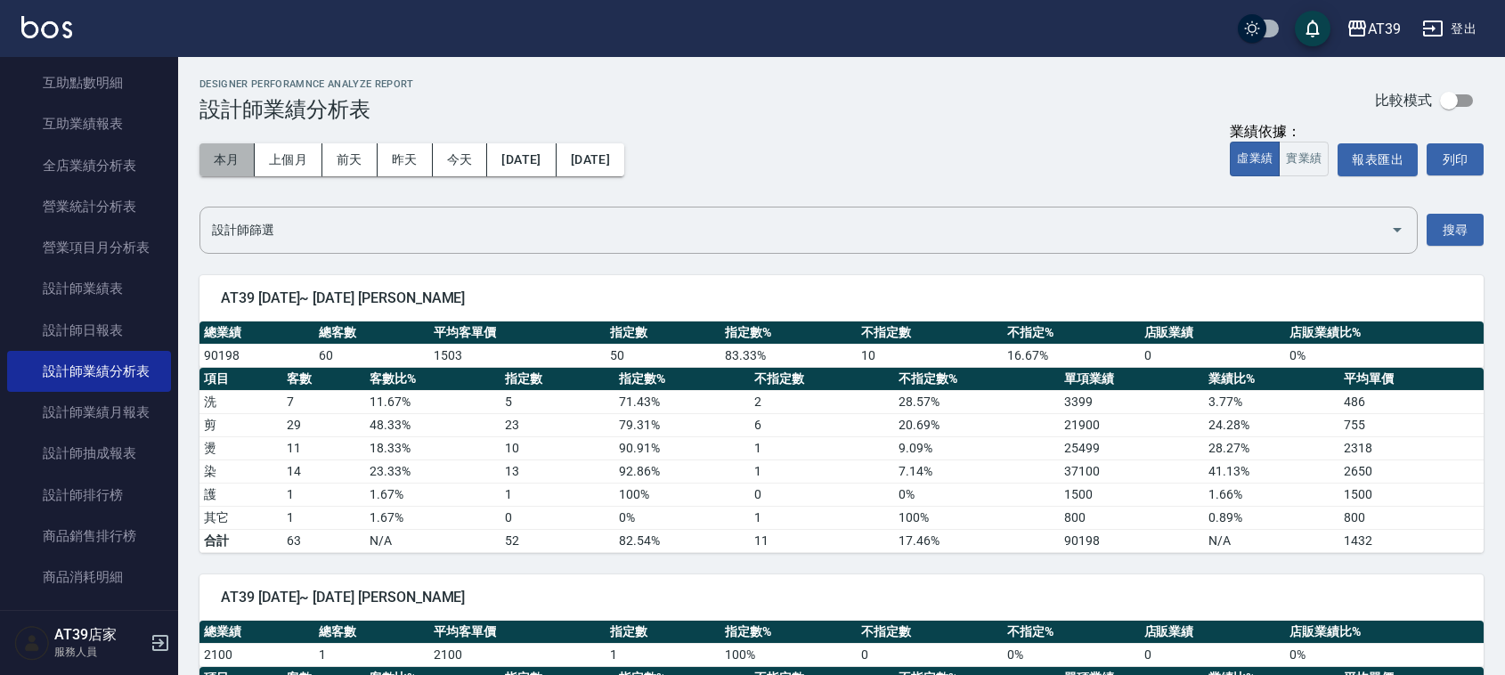
click at [229, 160] on button "本月" at bounding box center [226, 159] width 55 height 33
click at [287, 167] on button "上個月" at bounding box center [289, 159] width 68 height 33
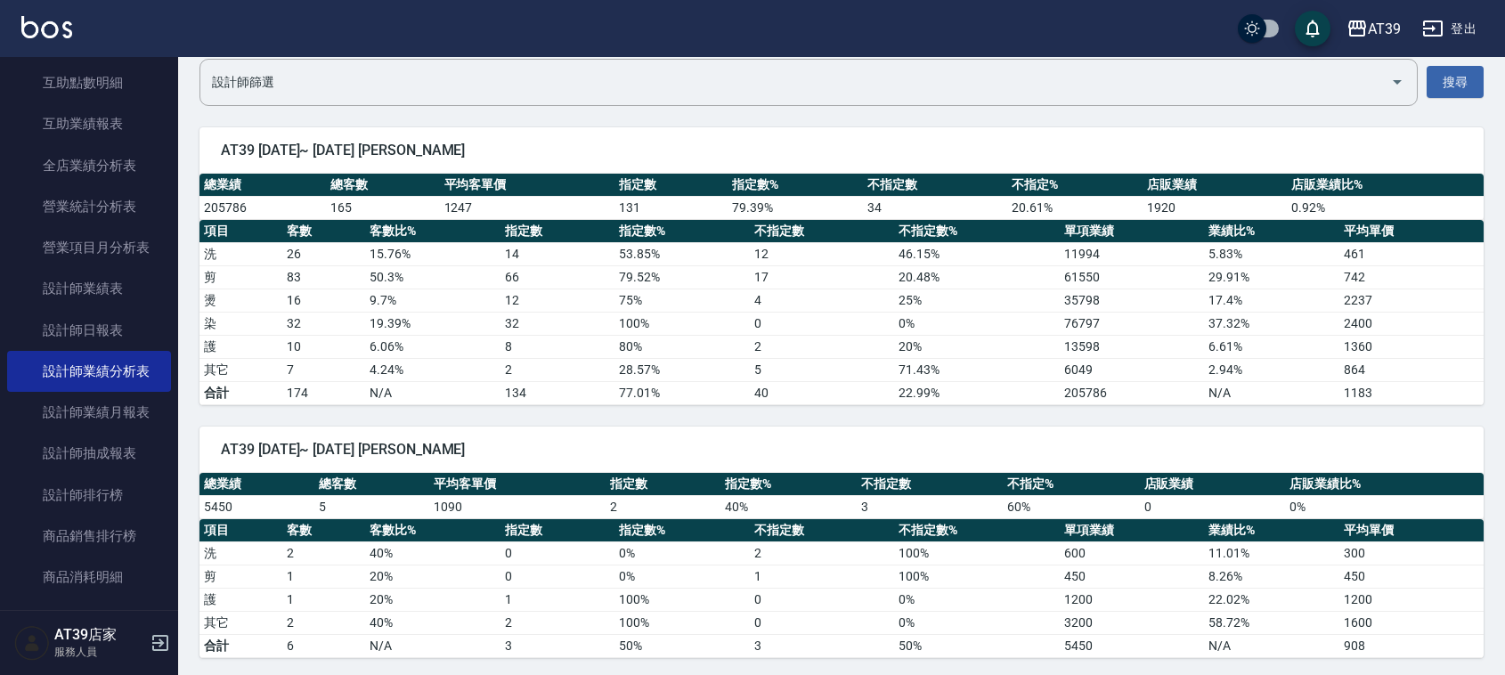
drag, startPoint x: 843, startPoint y: 421, endPoint x: 847, endPoint y: 474, distance: 52.7
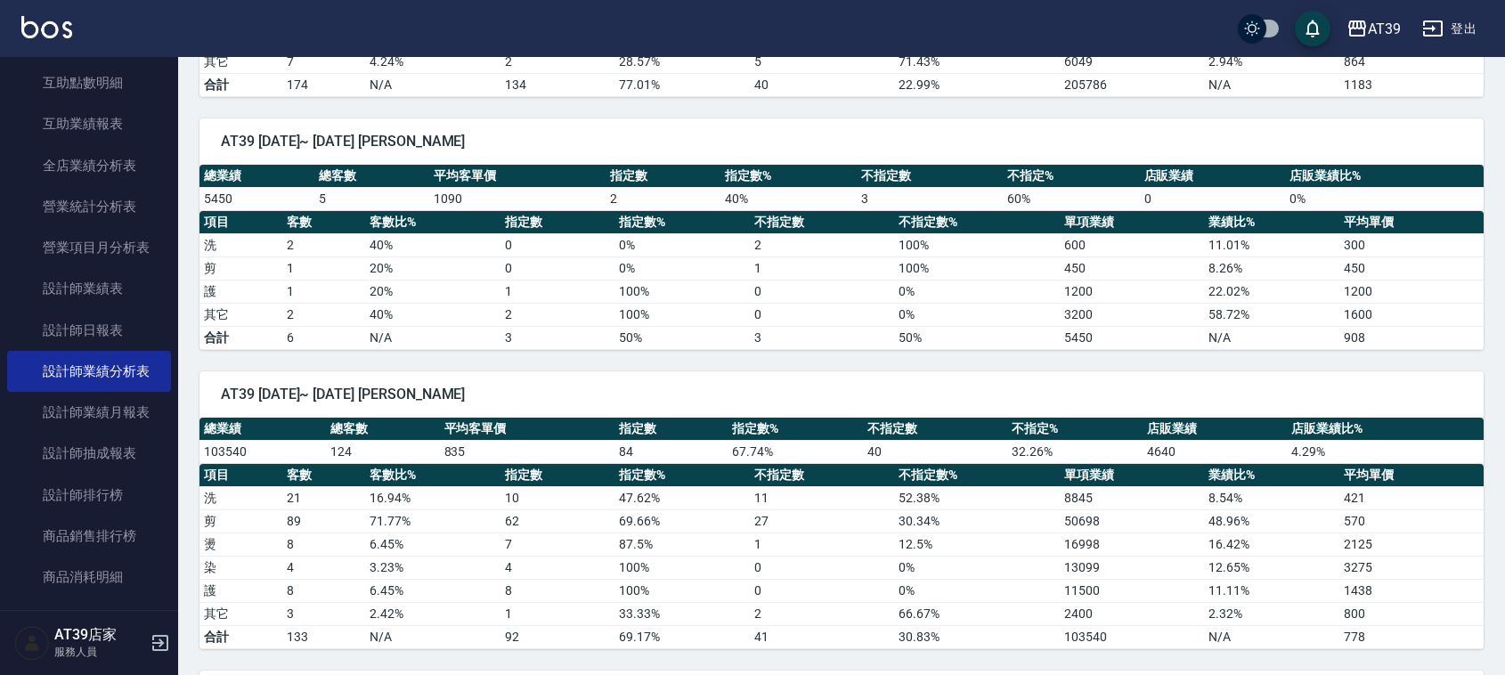
scroll to position [574, 0]
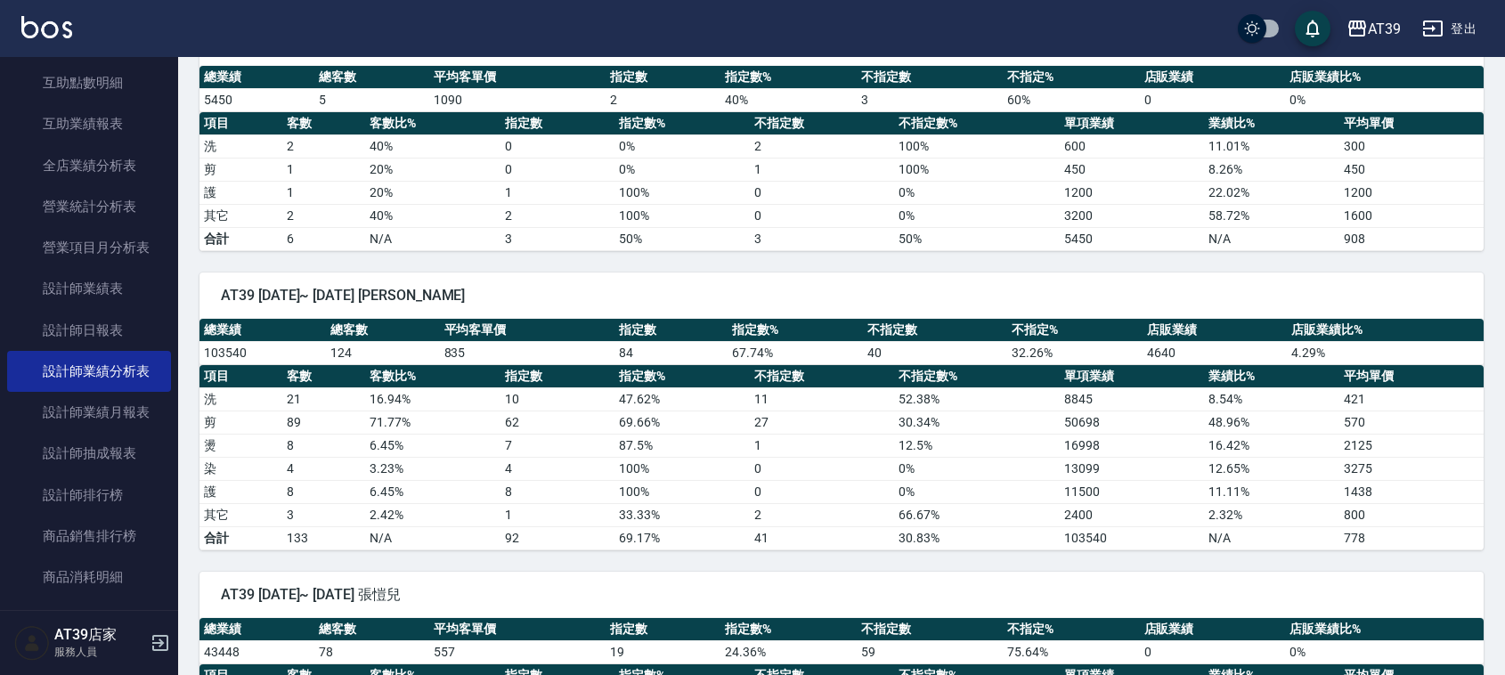
drag, startPoint x: 768, startPoint y: 375, endPoint x: 789, endPoint y: 451, distance: 78.6
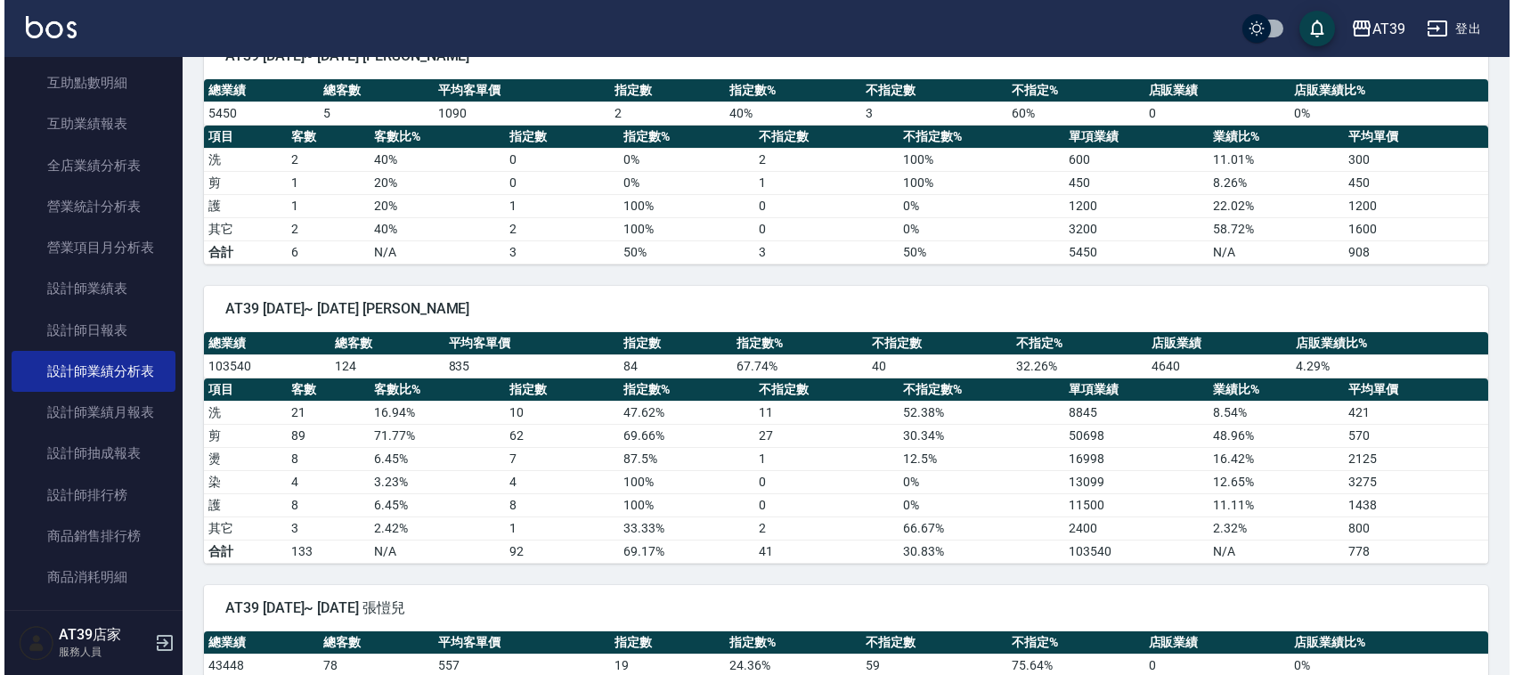
scroll to position [0, 0]
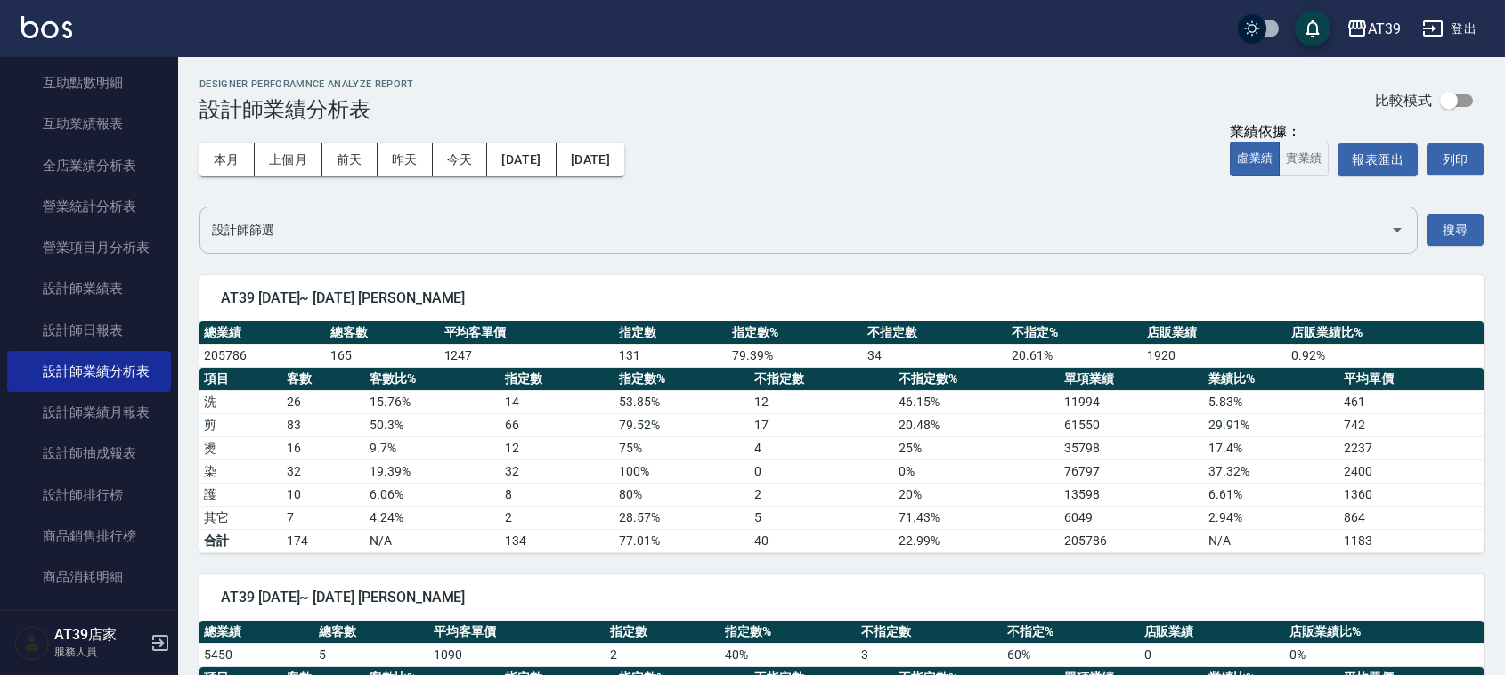
drag, startPoint x: 419, startPoint y: 335, endPoint x: 358, endPoint y: 188, distance: 159.2
click at [230, 157] on button "本月" at bounding box center [226, 159] width 55 height 33
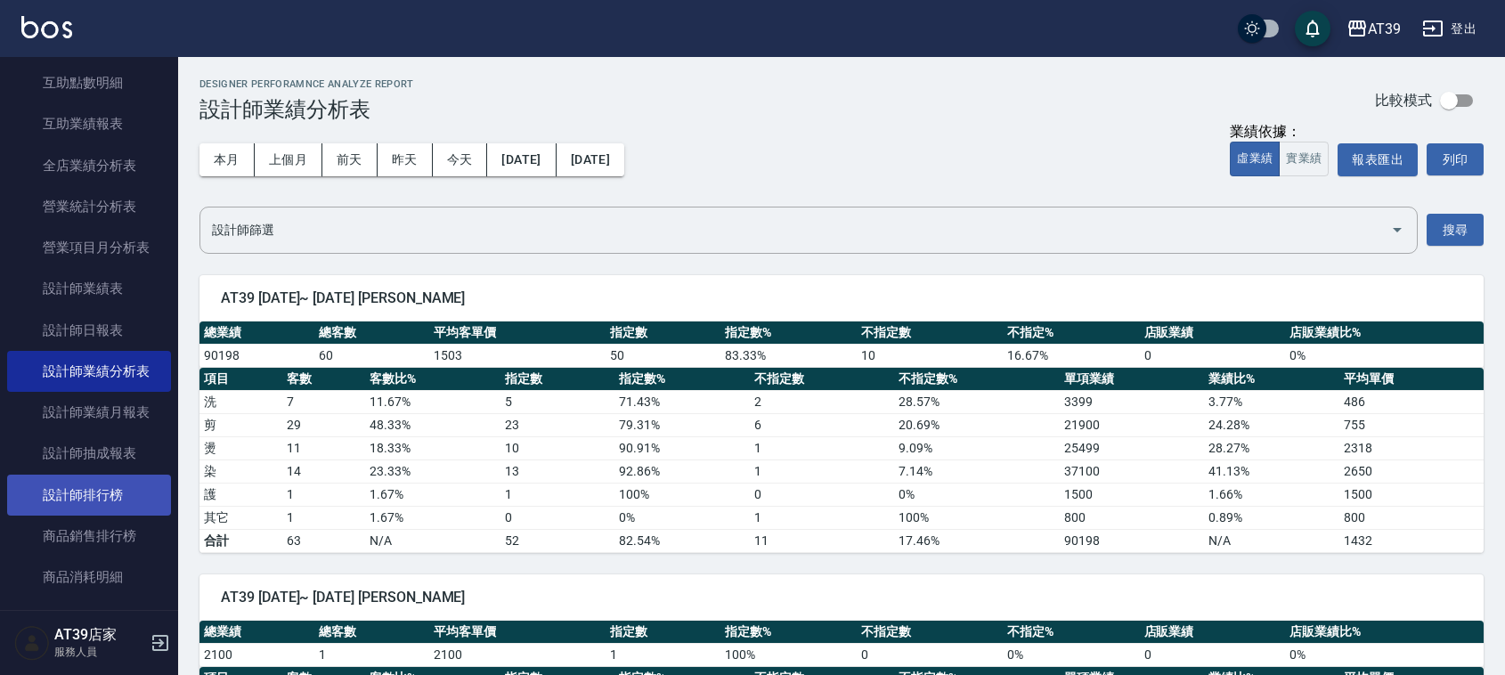
click at [120, 491] on link "設計師排行榜" at bounding box center [89, 495] width 164 height 41
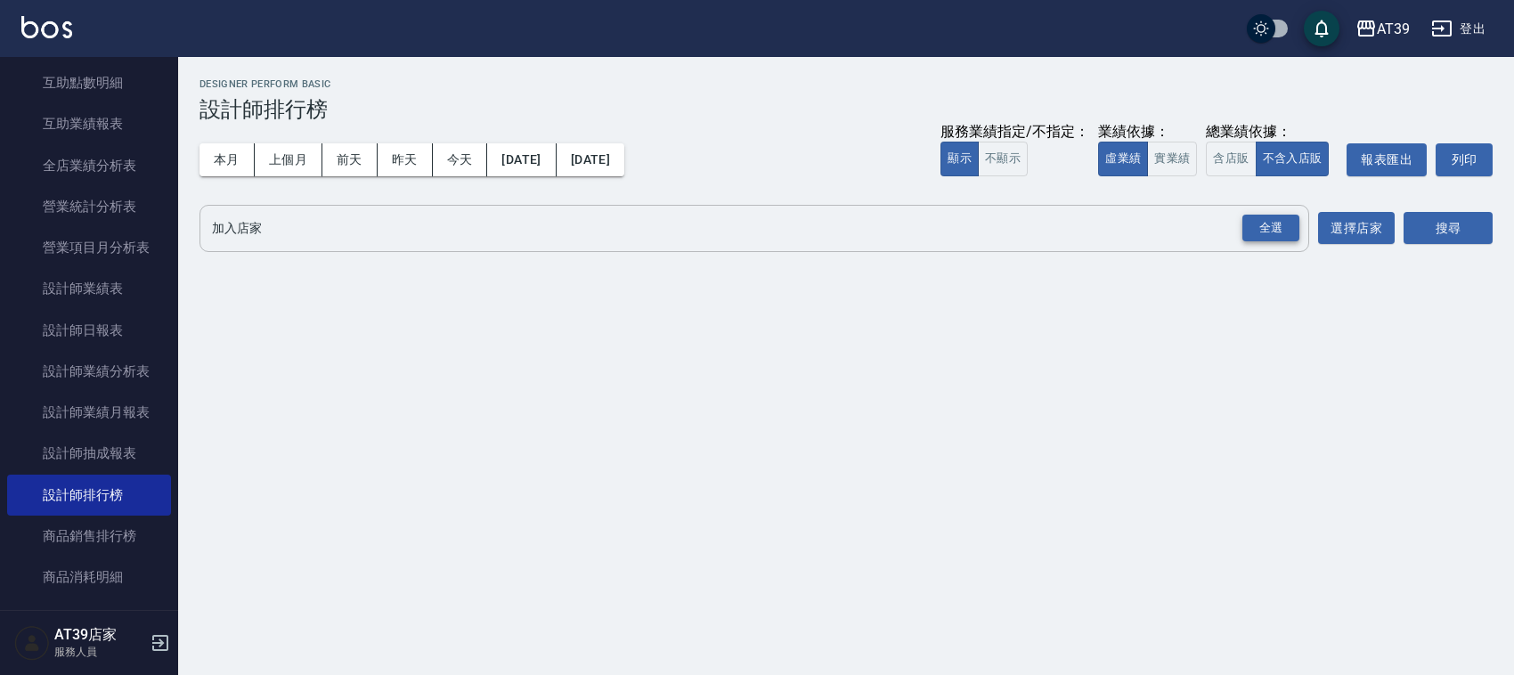
click at [1296, 232] on div "全選" at bounding box center [1270, 229] width 57 height 28
click at [1444, 228] on button "搜尋" at bounding box center [1447, 229] width 89 height 33
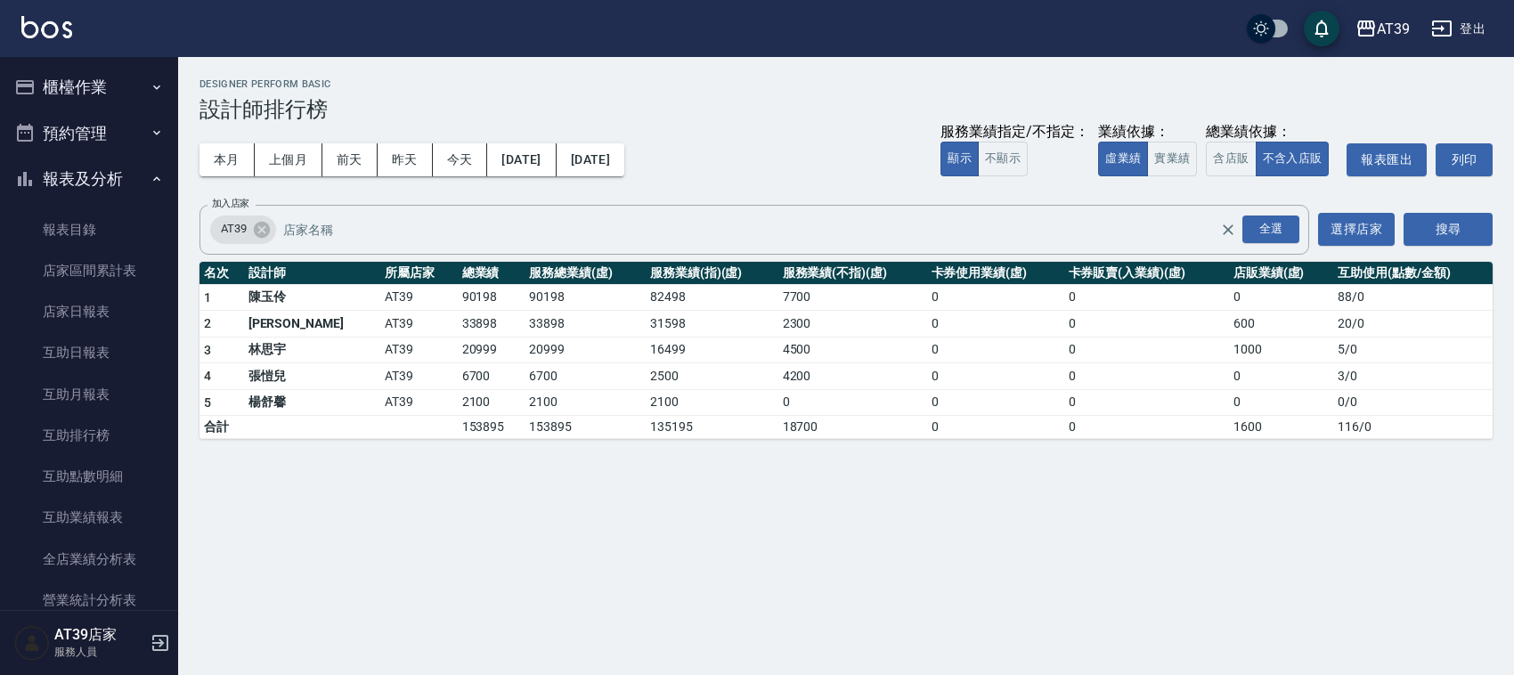
click at [77, 74] on button "櫃檯作業" at bounding box center [89, 87] width 164 height 46
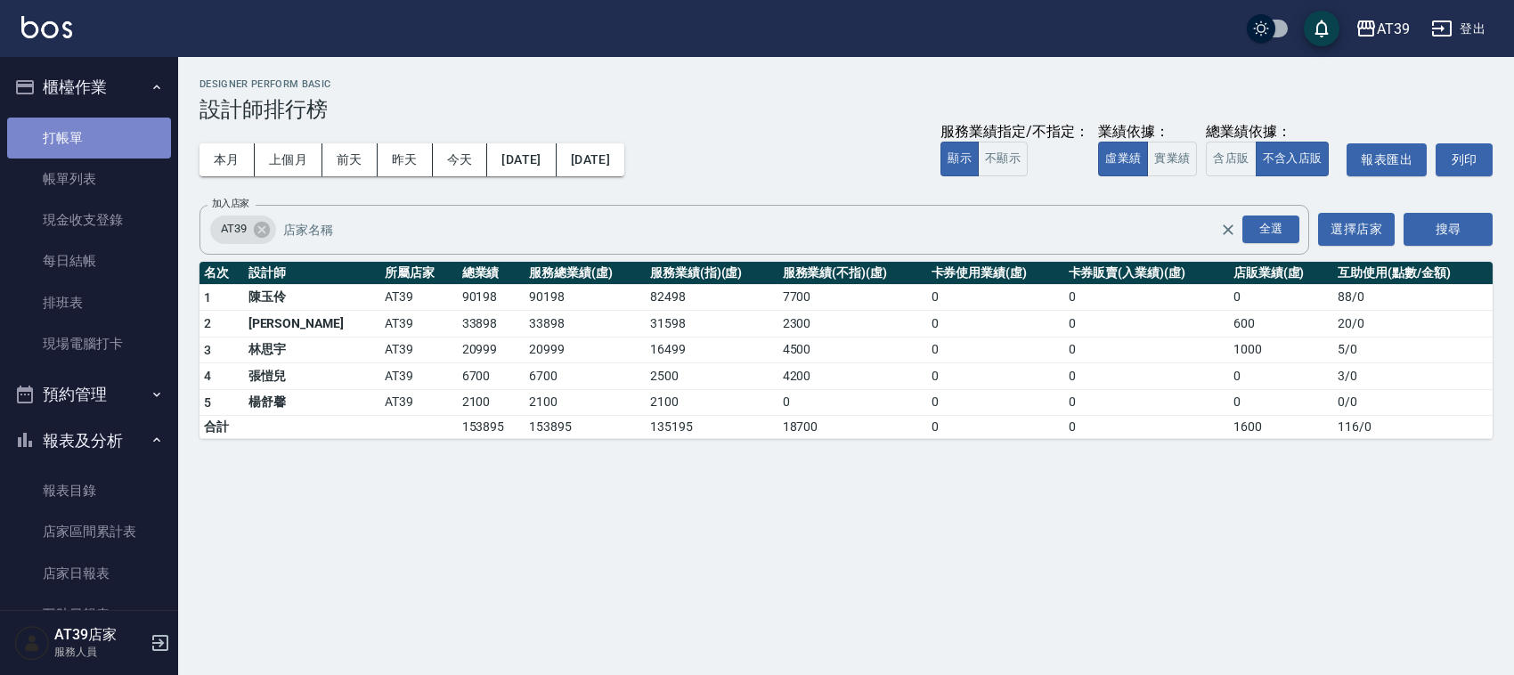
click at [98, 138] on link "打帳單" at bounding box center [89, 138] width 164 height 41
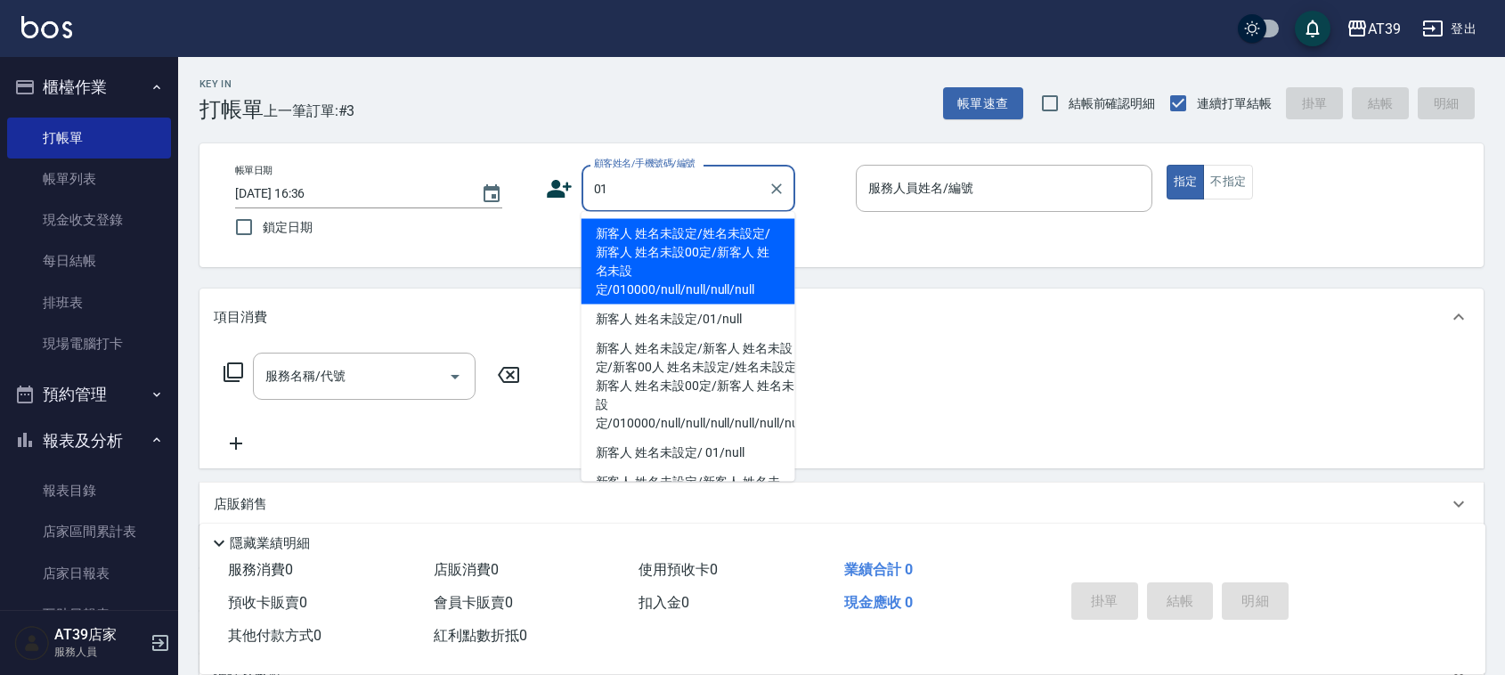
type input "新客人 姓名未設定/姓名未設定/新客人 姓名未設00定/新客人 姓名未設定/010000/null/null/null/null"
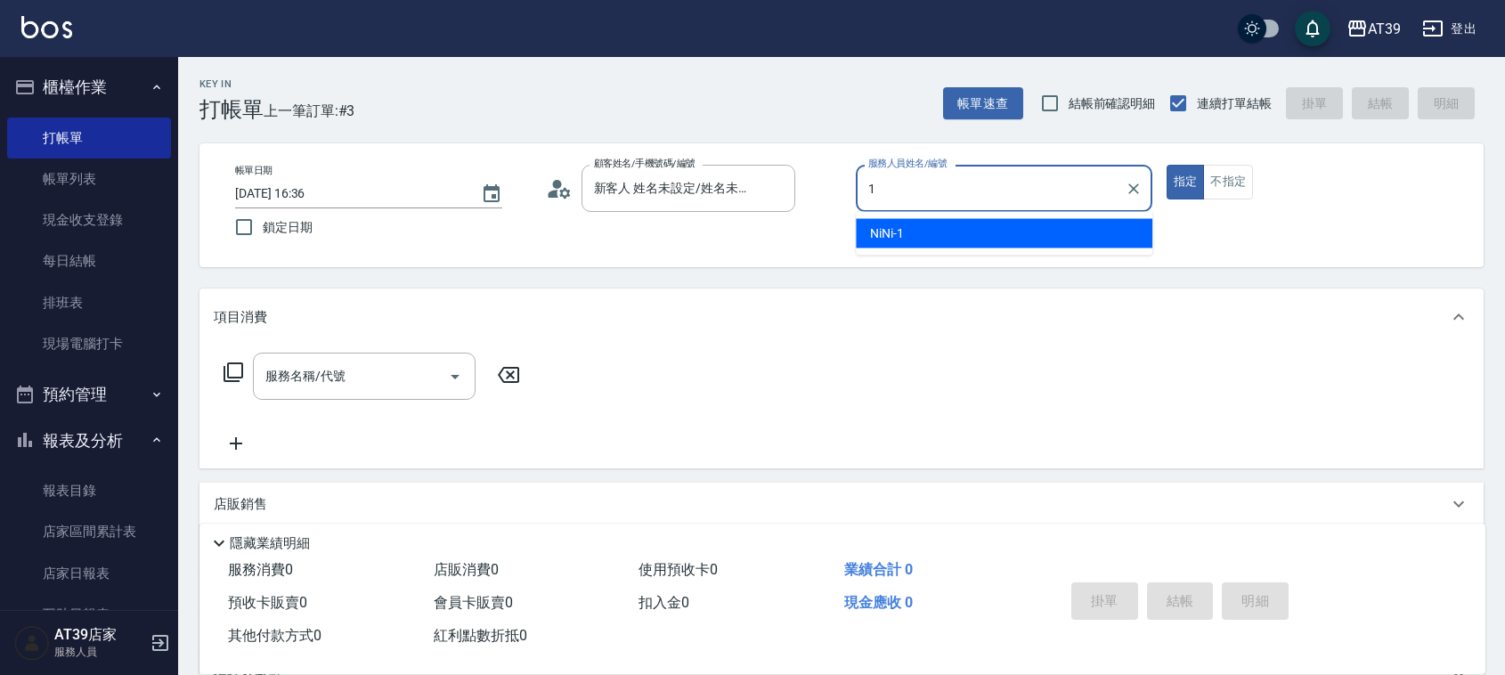
type input "NiNi-1"
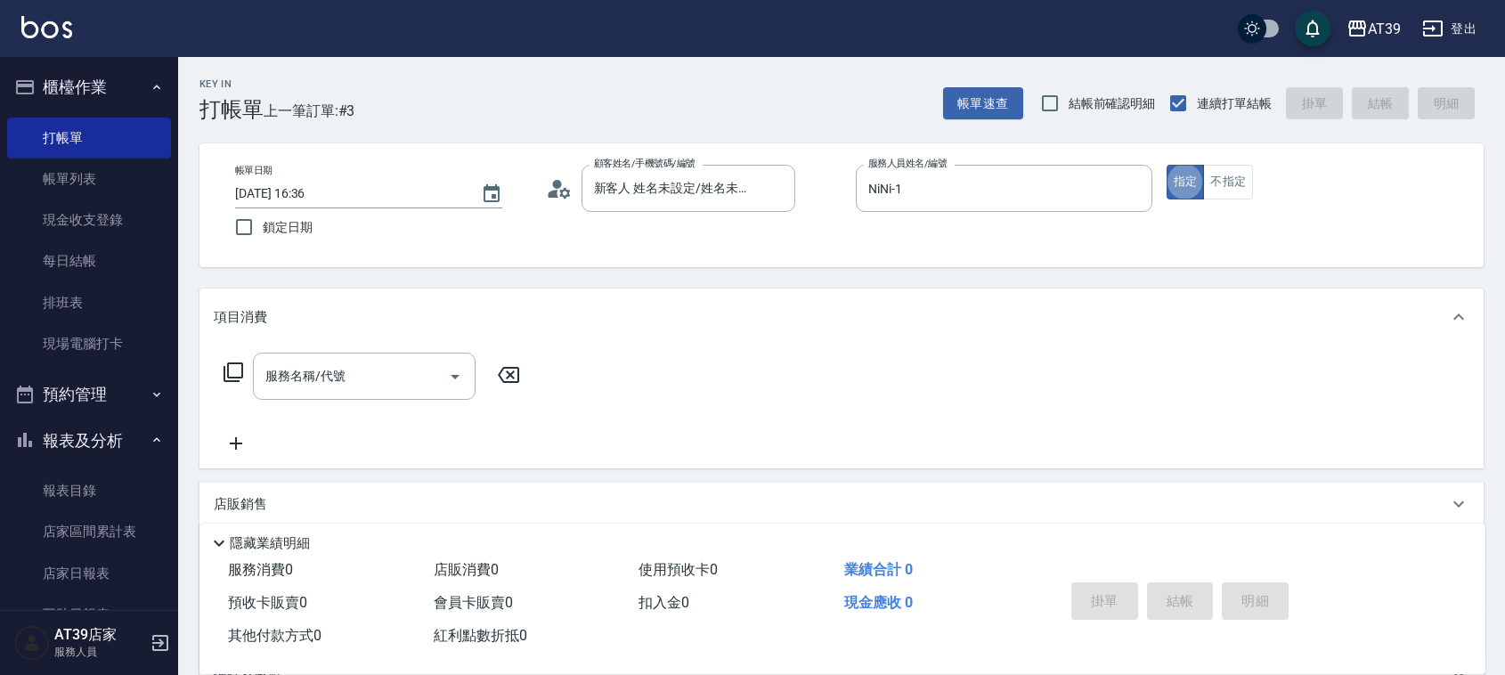
type button "true"
type input "1"
type input "新客人 姓名未設定/01/null"
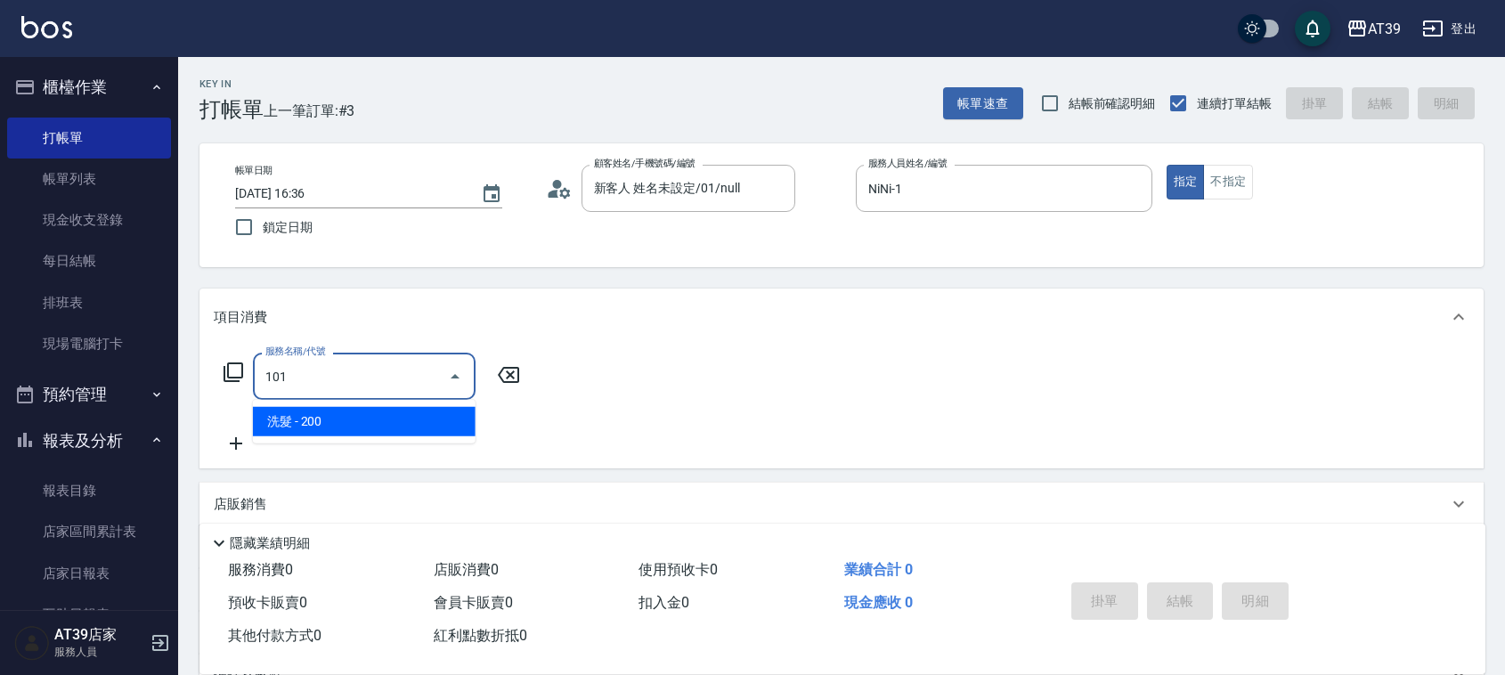
type input "洗髮(101)"
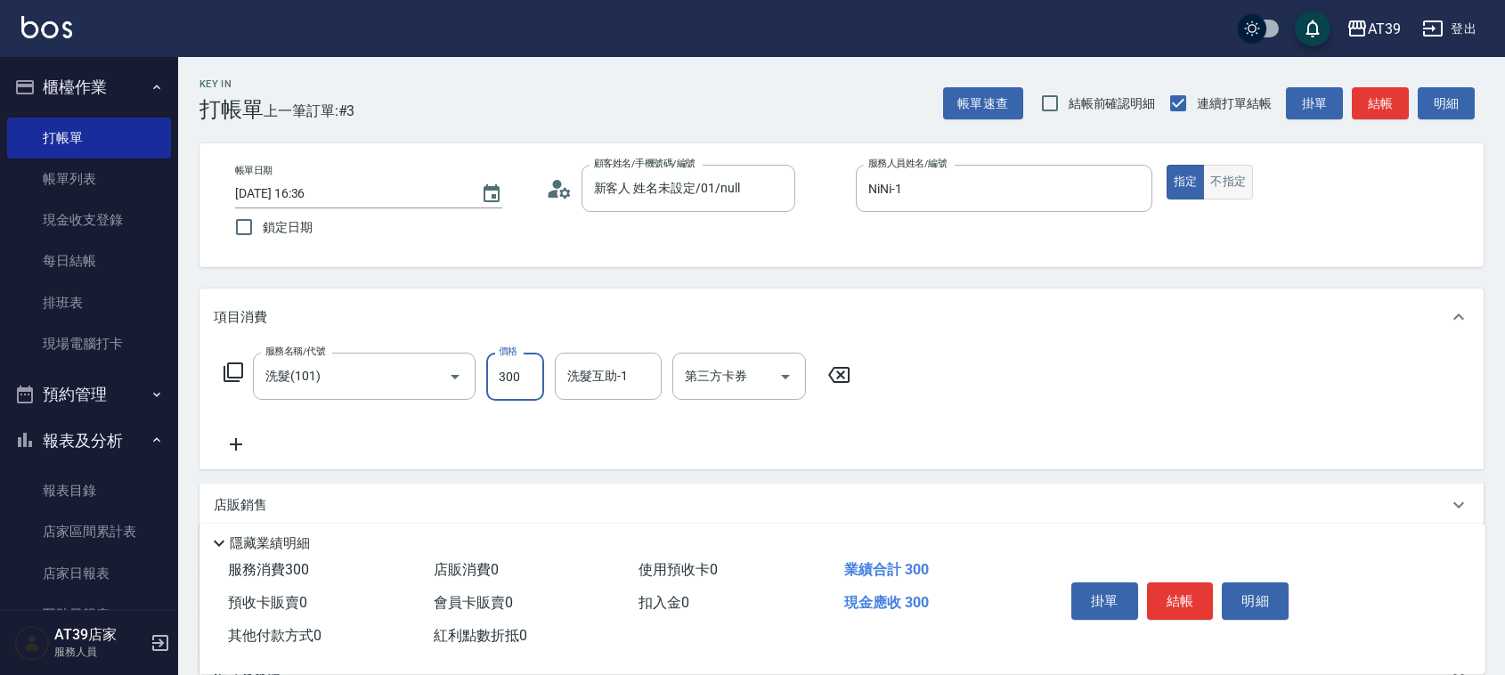
type input "300"
drag, startPoint x: 1226, startPoint y: 190, endPoint x: 1265, endPoint y: 150, distance: 56.0
click at [1226, 189] on button "不指定" at bounding box center [1228, 182] width 50 height 35
click at [1364, 113] on button "結帳" at bounding box center [1380, 103] width 57 height 33
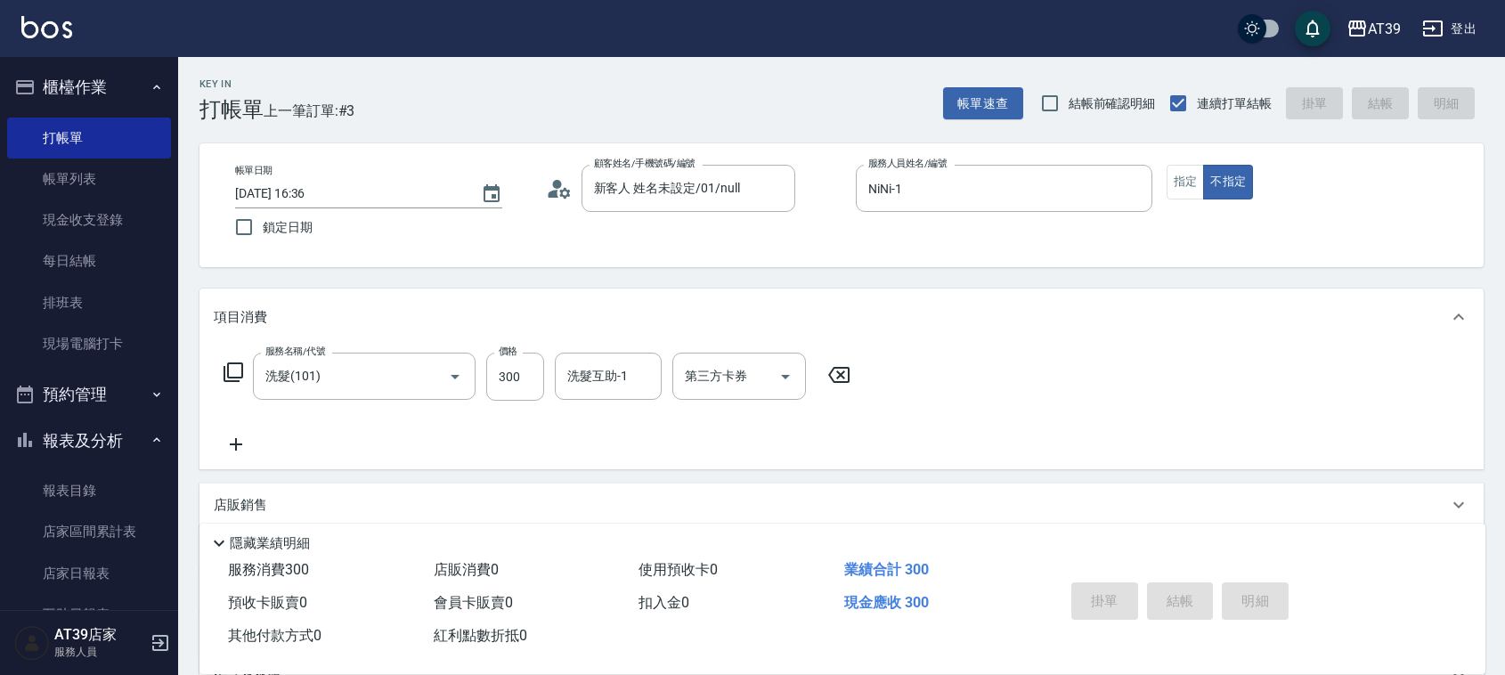
type input "2025/09/09 17:03"
